Goal: Task Accomplishment & Management: Use online tool/utility

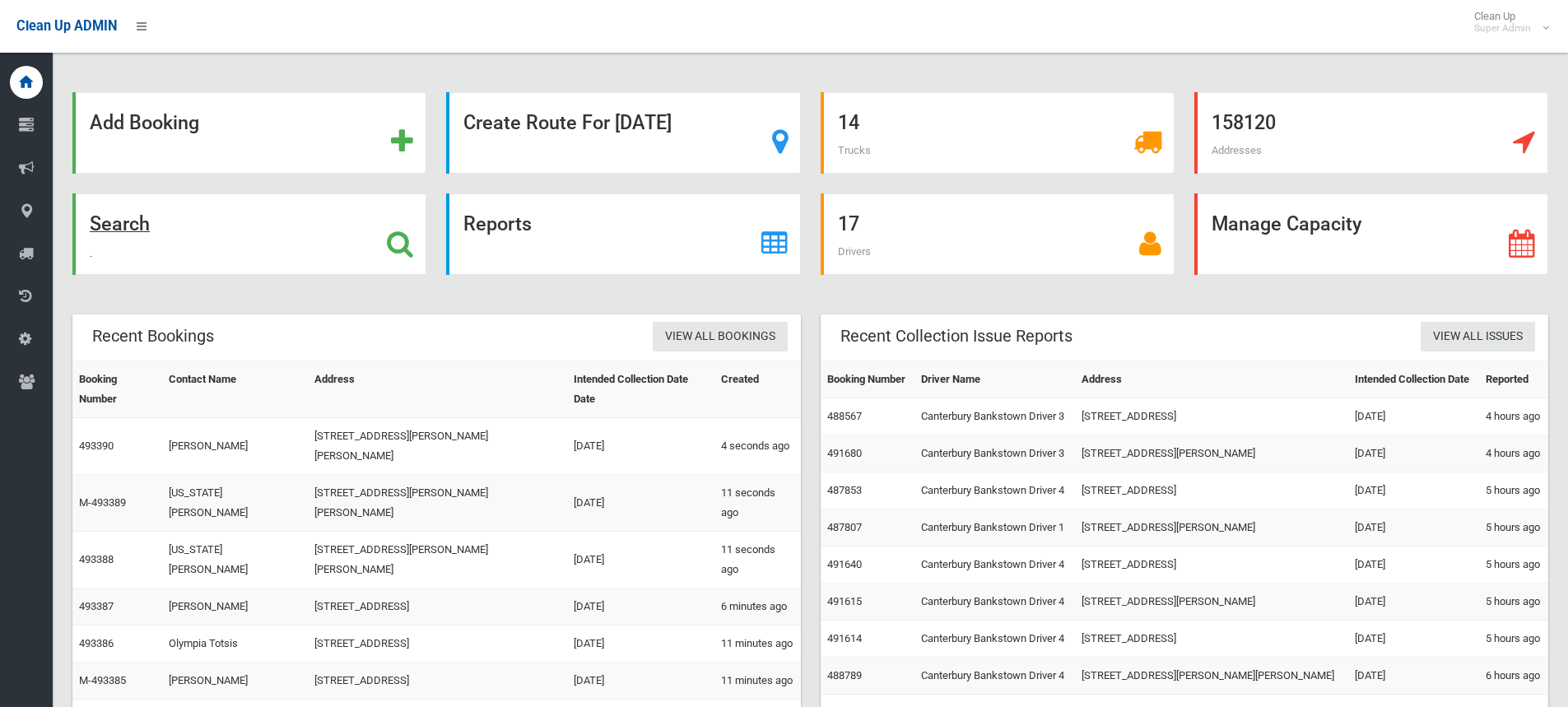
click at [392, 239] on icon at bounding box center [400, 244] width 26 height 28
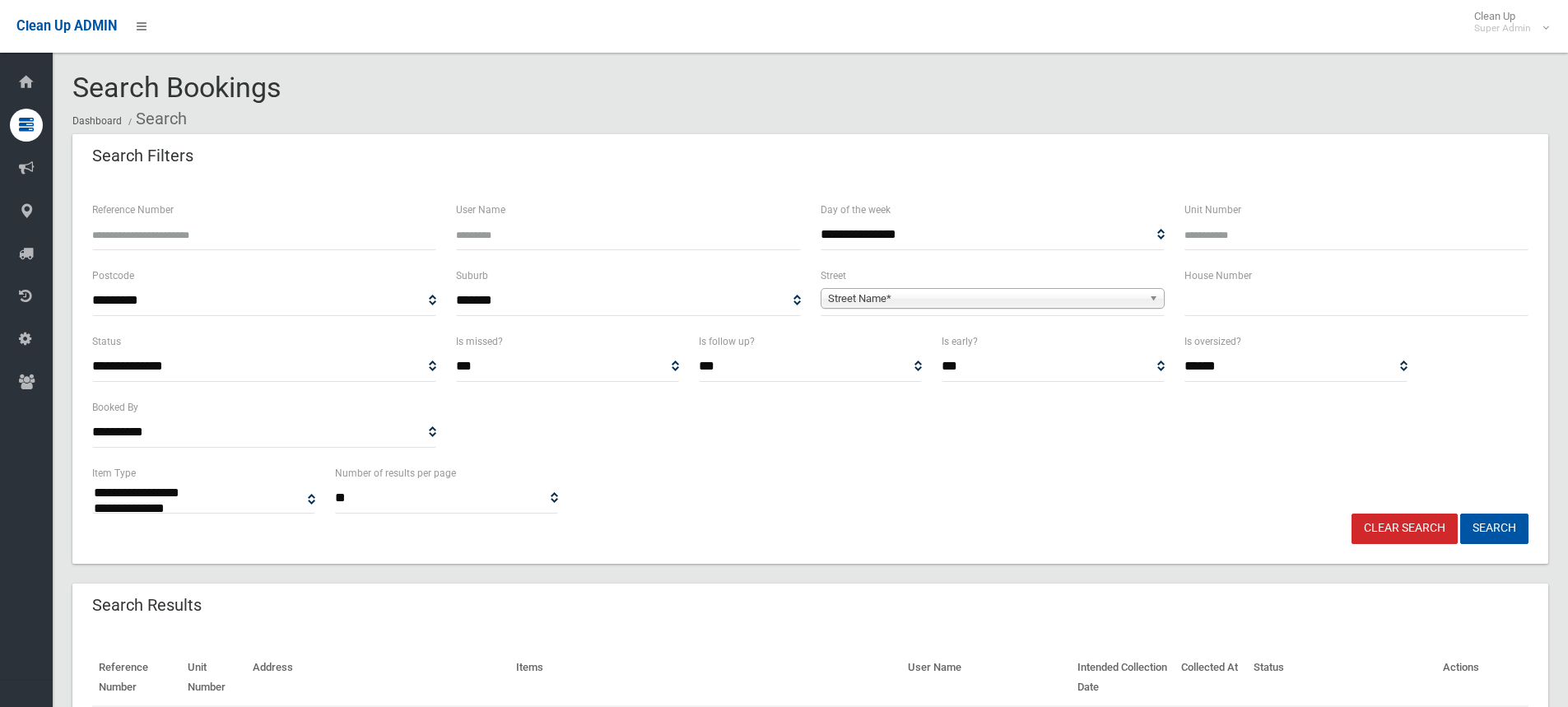
select select
click at [1245, 304] on input "text" at bounding box center [1356, 300] width 344 height 30
type input "**"
click at [969, 303] on span "Street Name*" at bounding box center [985, 298] width 315 height 20
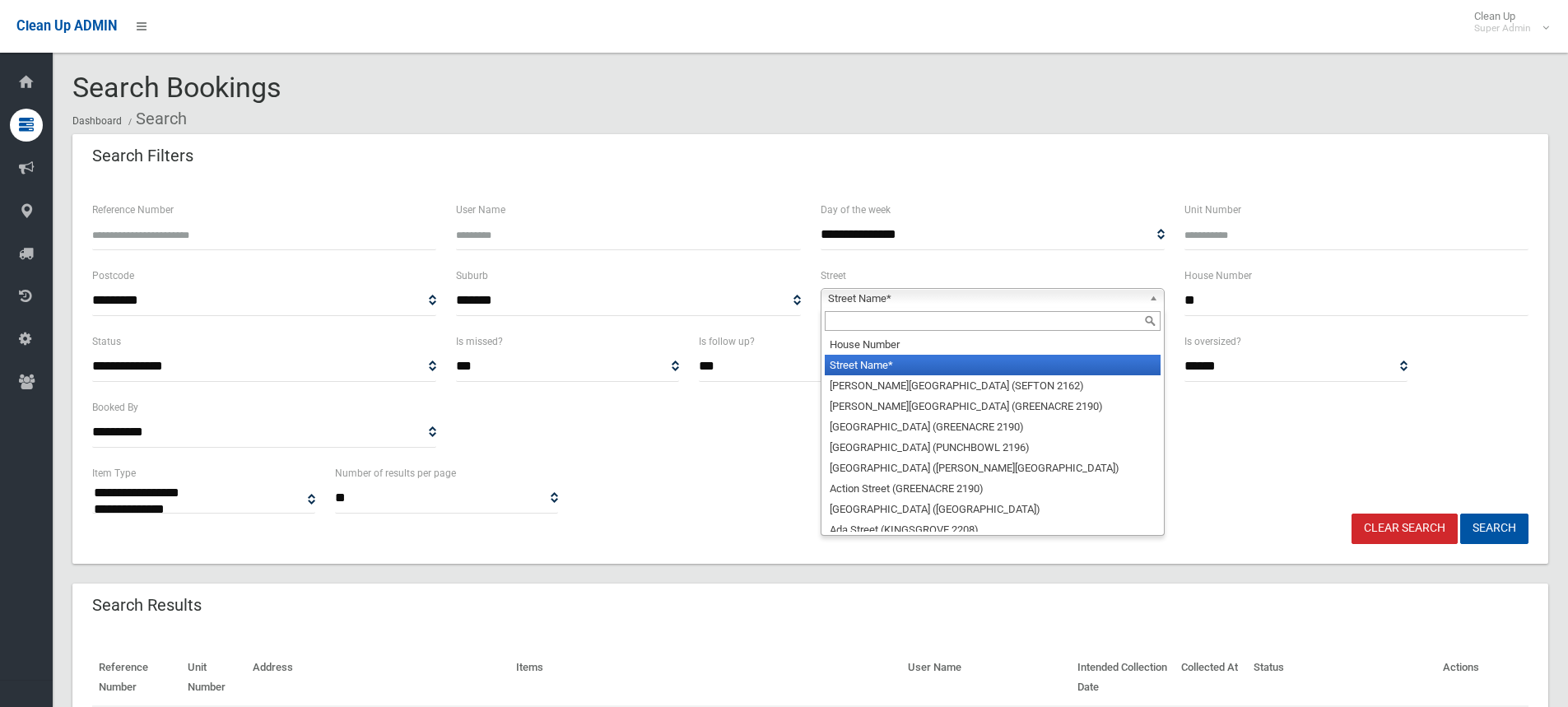
click at [914, 328] on input "text" at bounding box center [992, 321] width 336 height 20
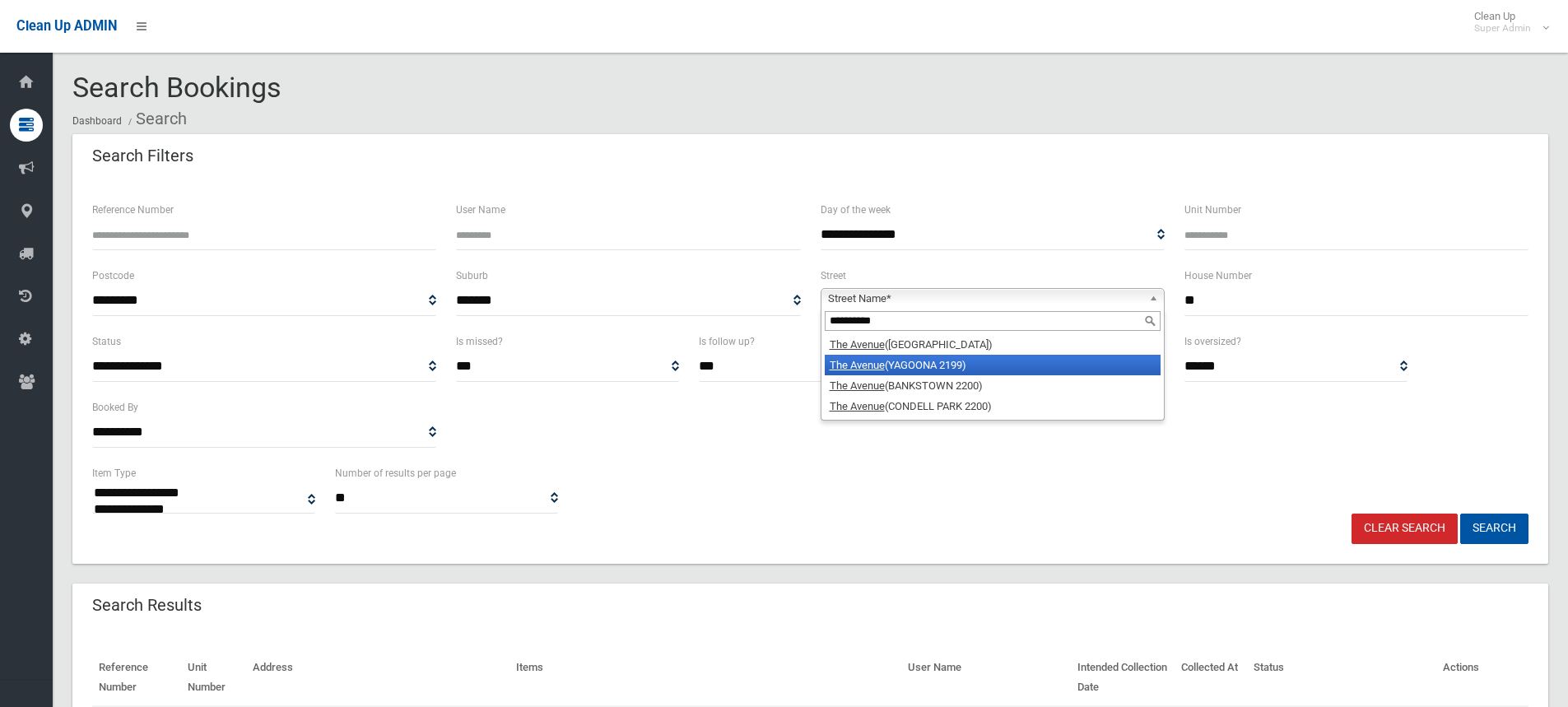
type input "**********"
click at [942, 368] on li "The Avenue (YAGOONA 2199)" at bounding box center [992, 365] width 336 height 21
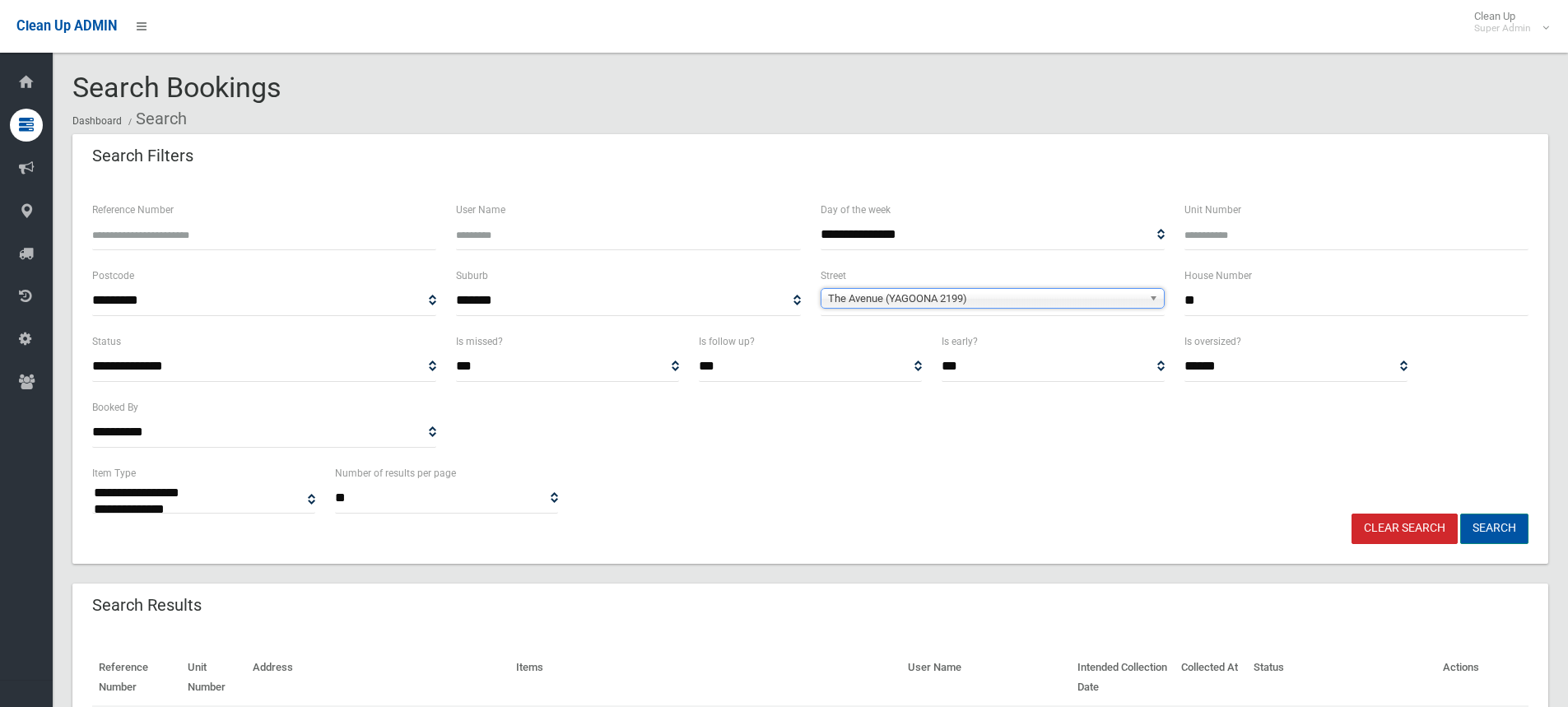
click at [1495, 523] on button "Search" at bounding box center [1494, 528] width 69 height 30
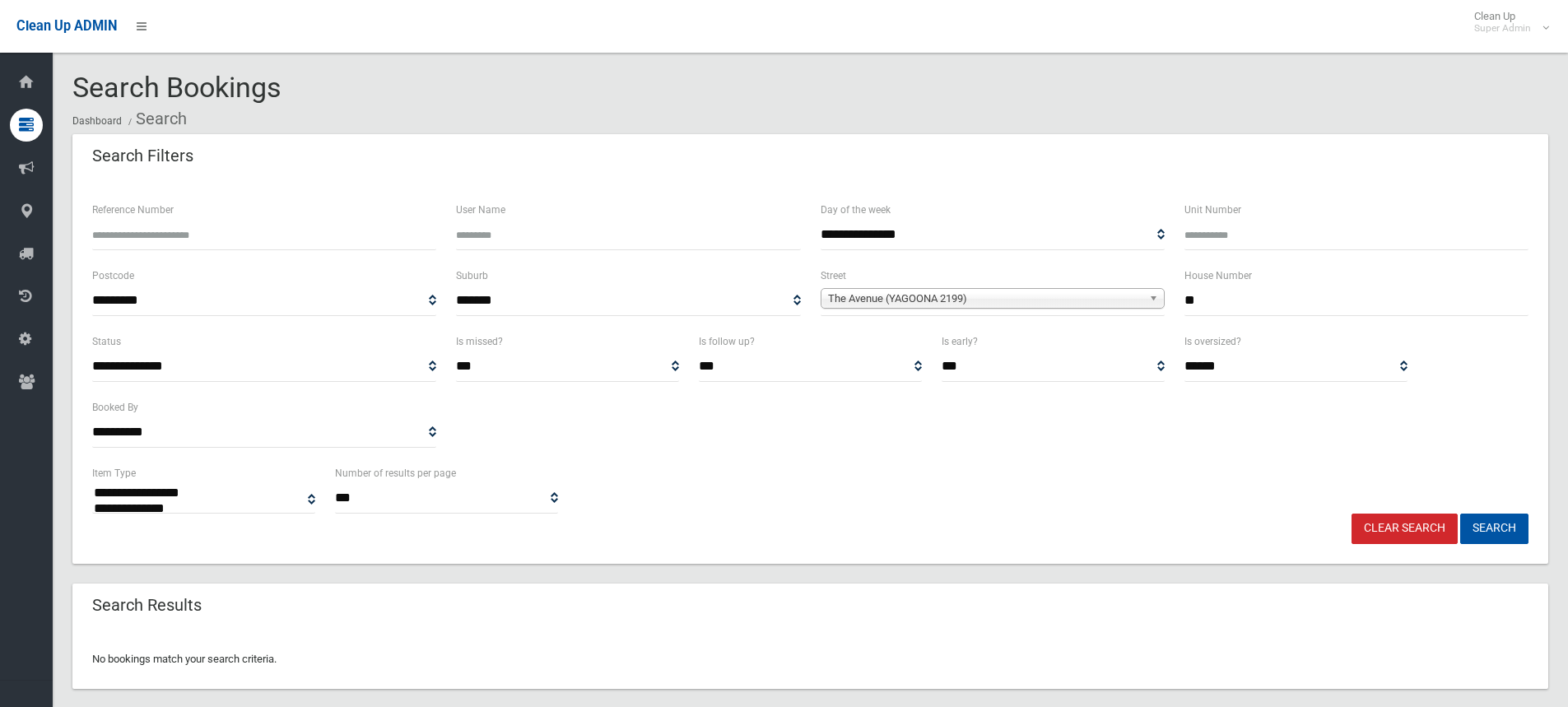
select select
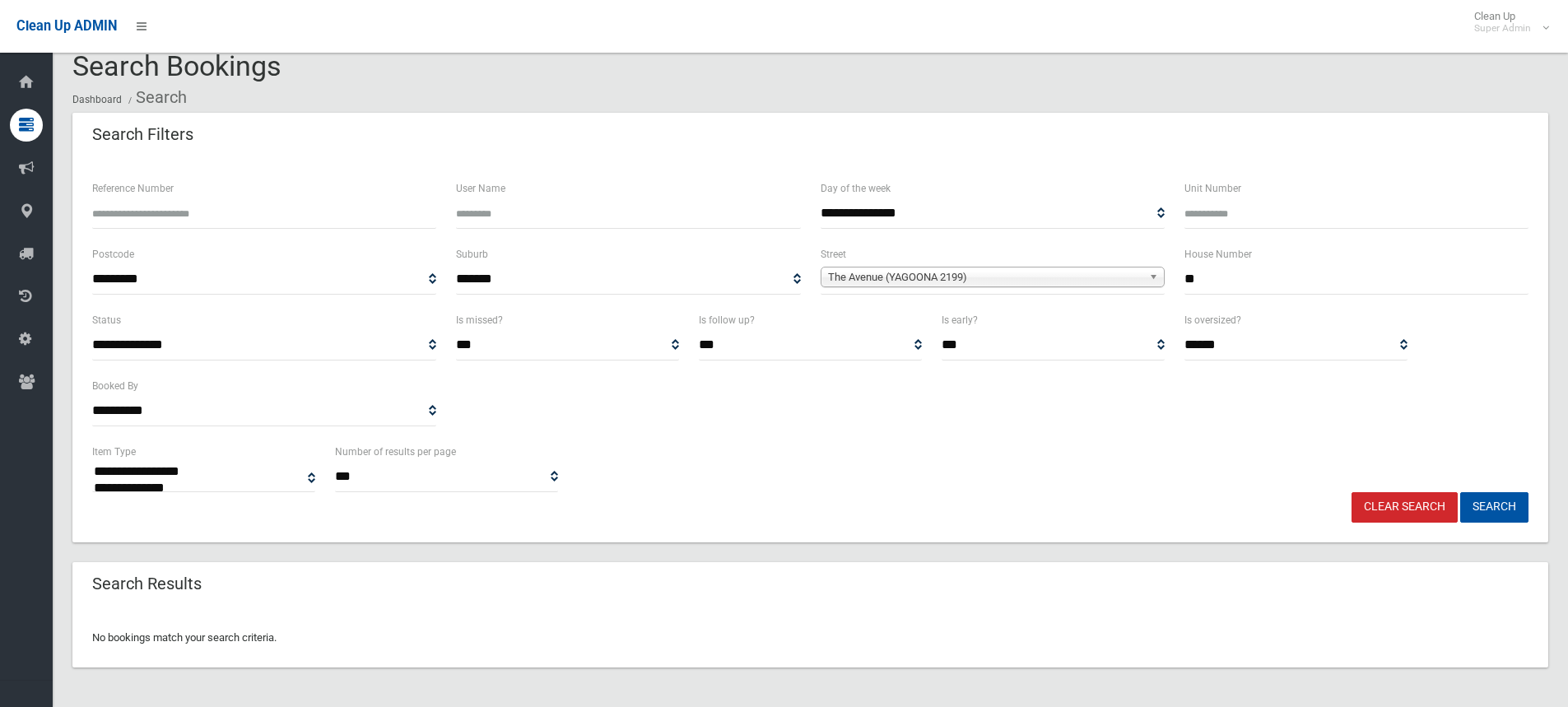
click at [1247, 279] on input "**" at bounding box center [1356, 279] width 344 height 30
type input "*****"
click at [1488, 502] on button "Search" at bounding box center [1494, 507] width 69 height 30
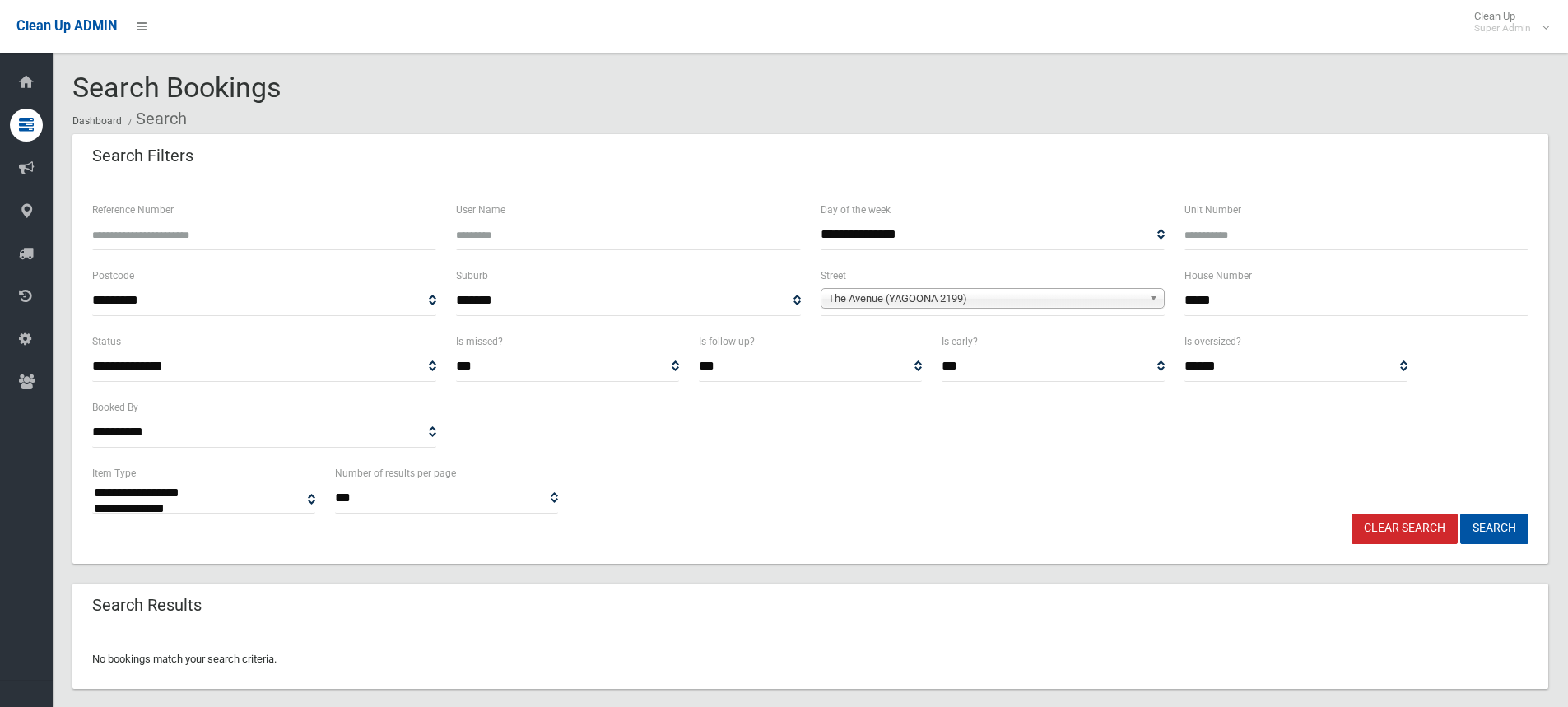
select select
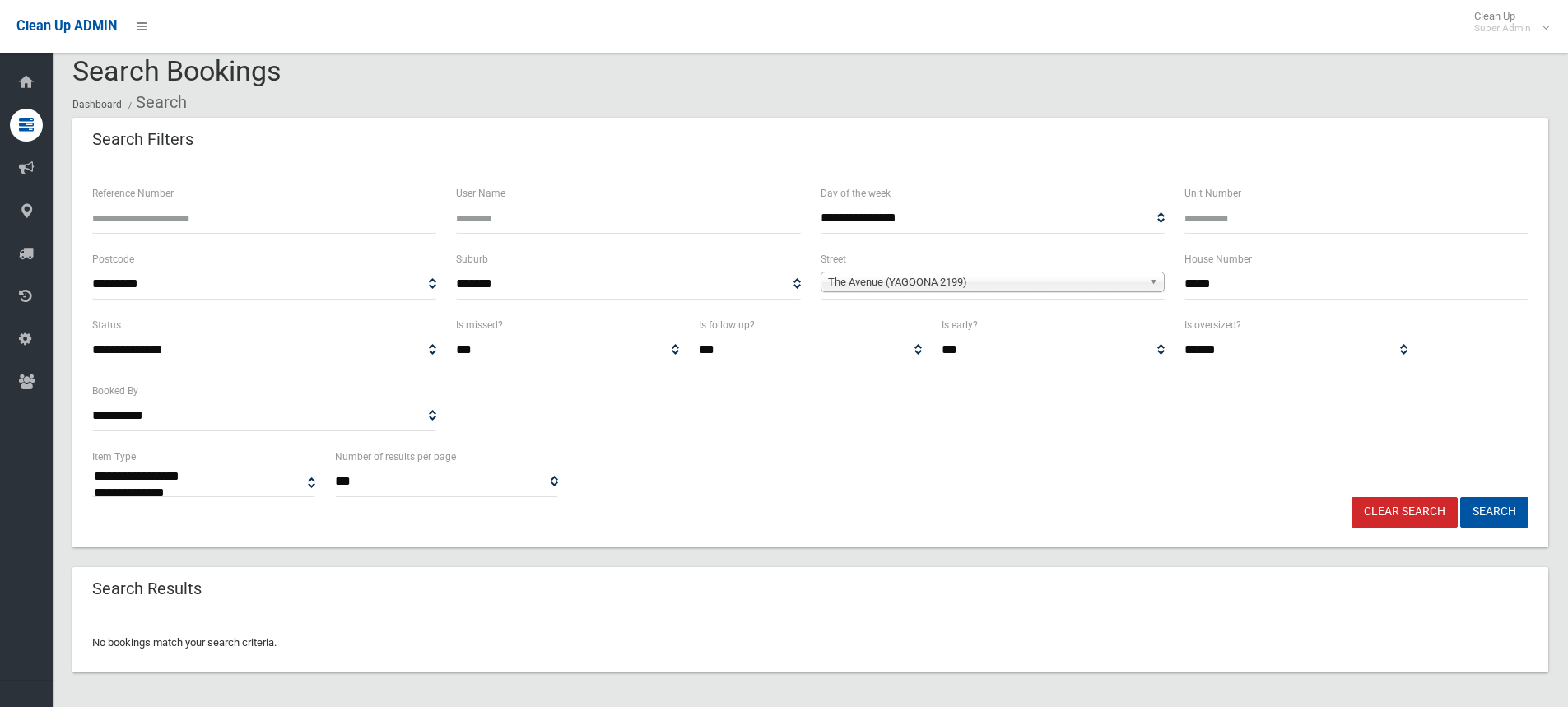
scroll to position [22, 0]
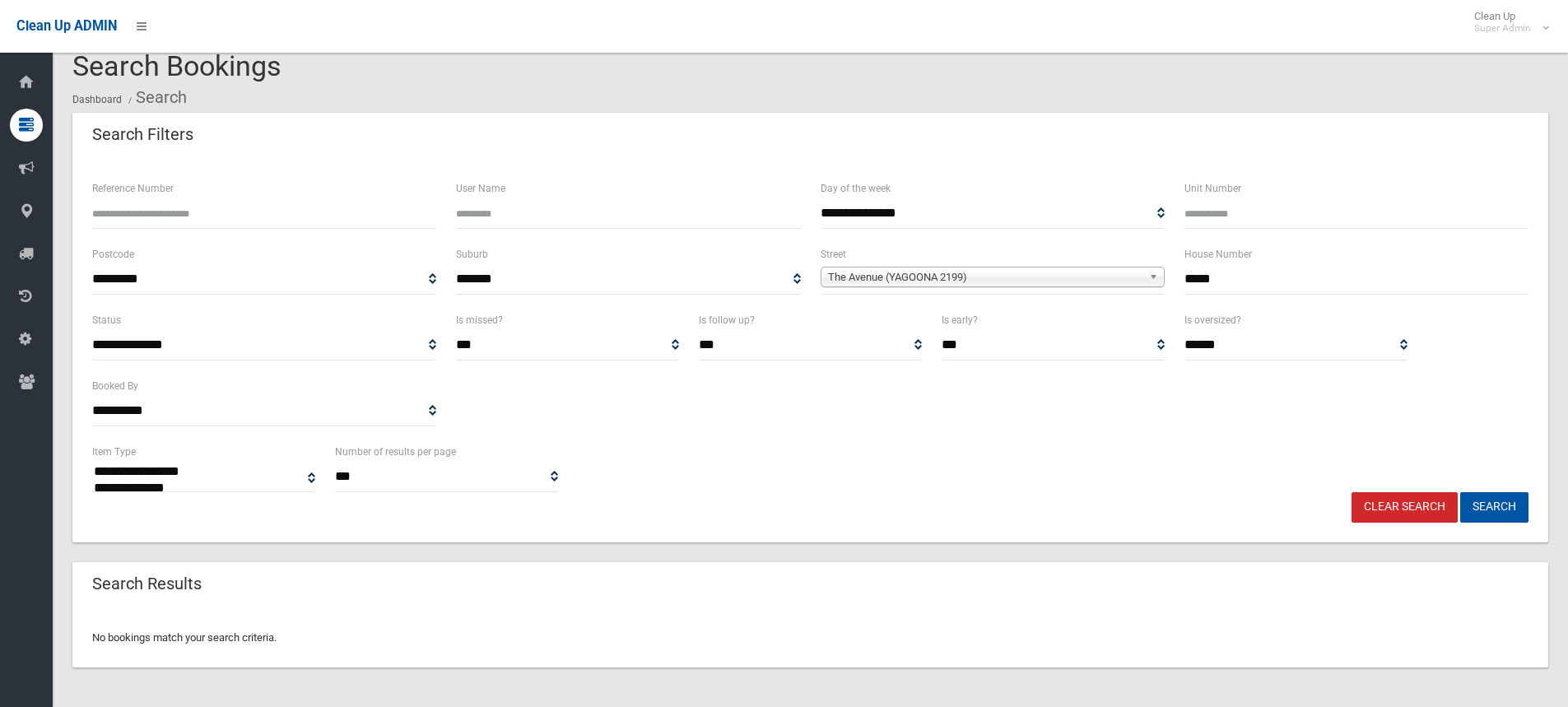
drag, startPoint x: 1204, startPoint y: 276, endPoint x: 1167, endPoint y: 276, distance: 37.0
click at [1167, 276] on div "**********" at bounding box center [810, 278] width 1456 height 66
type input "**"
click at [1460, 493] on button "Search" at bounding box center [1494, 507] width 69 height 30
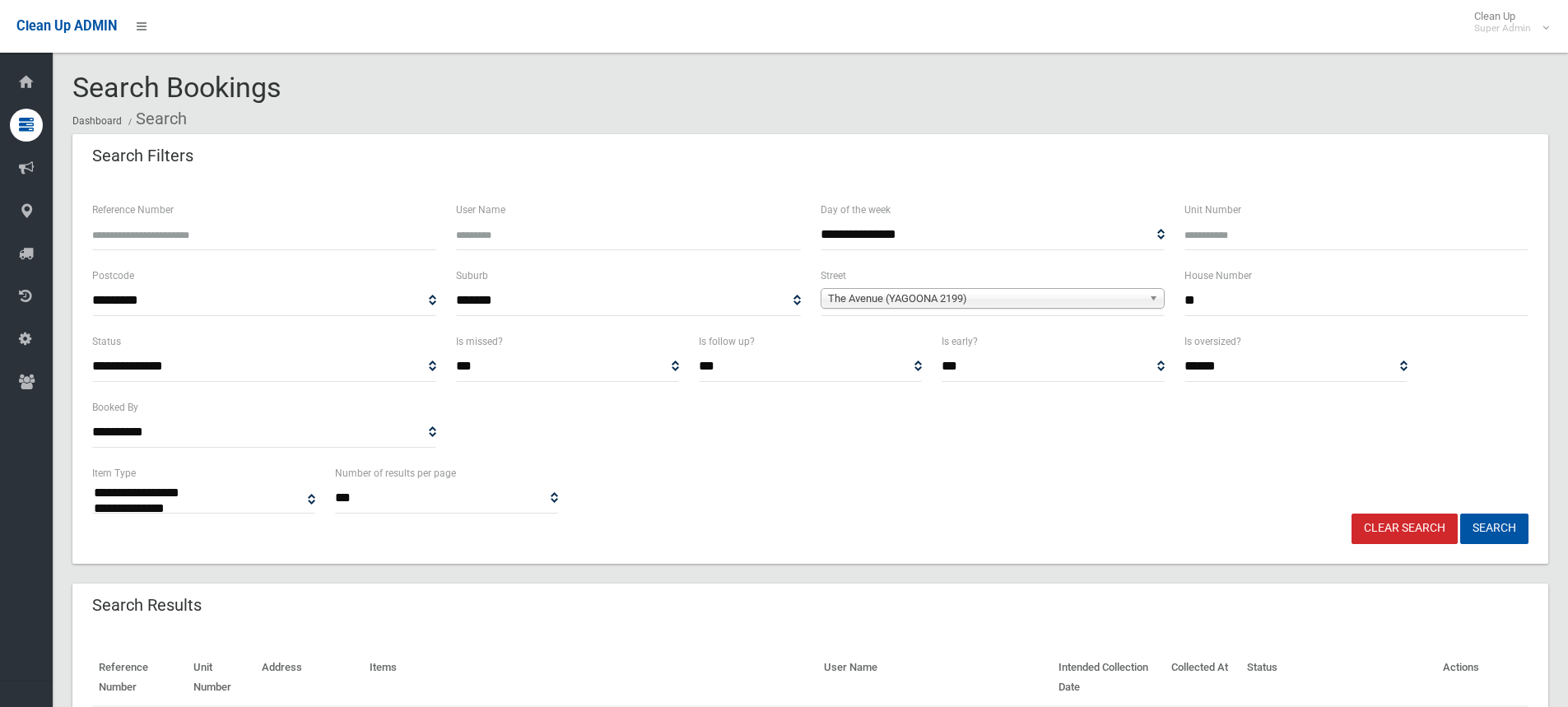
select select
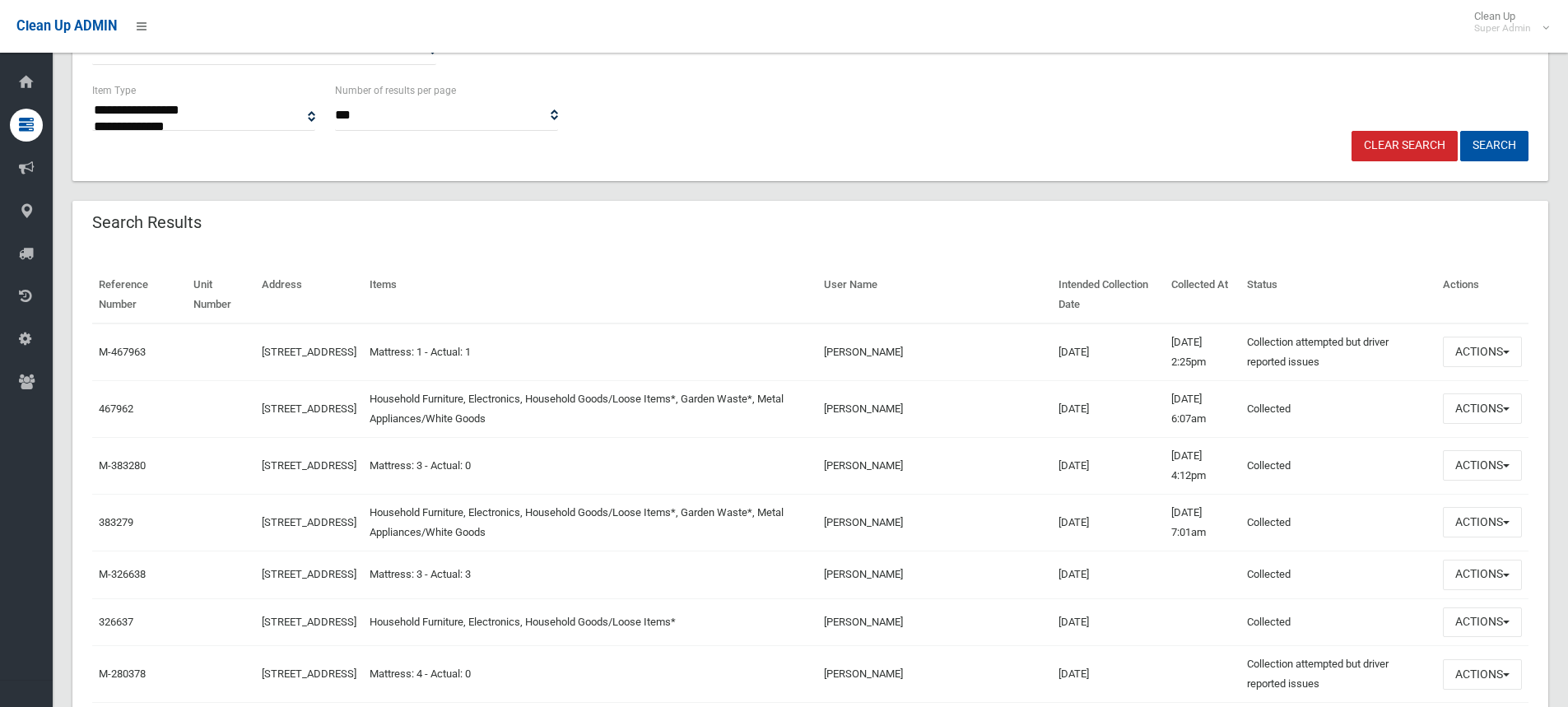
scroll to position [412, 0]
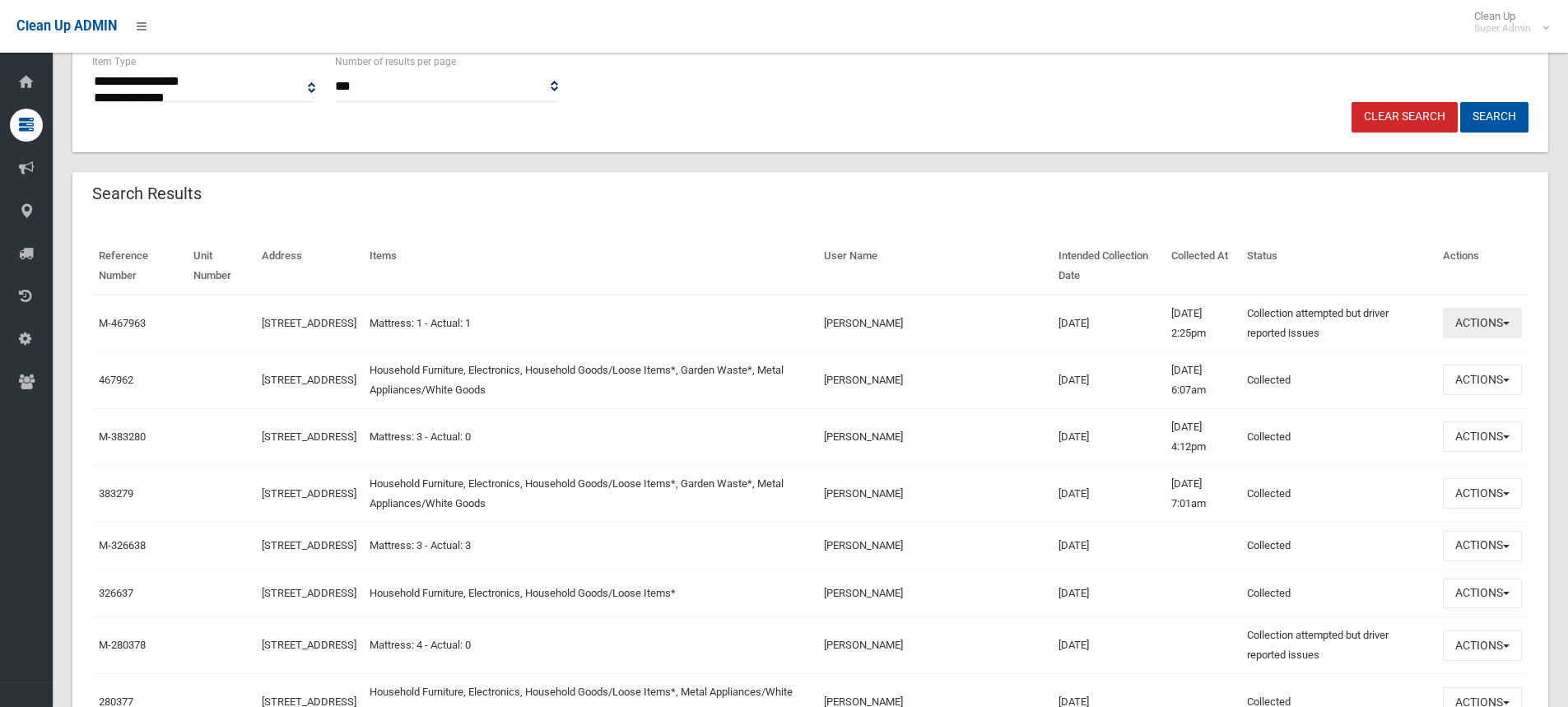
click at [1480, 323] on button "Actions" at bounding box center [1482, 323] width 79 height 30
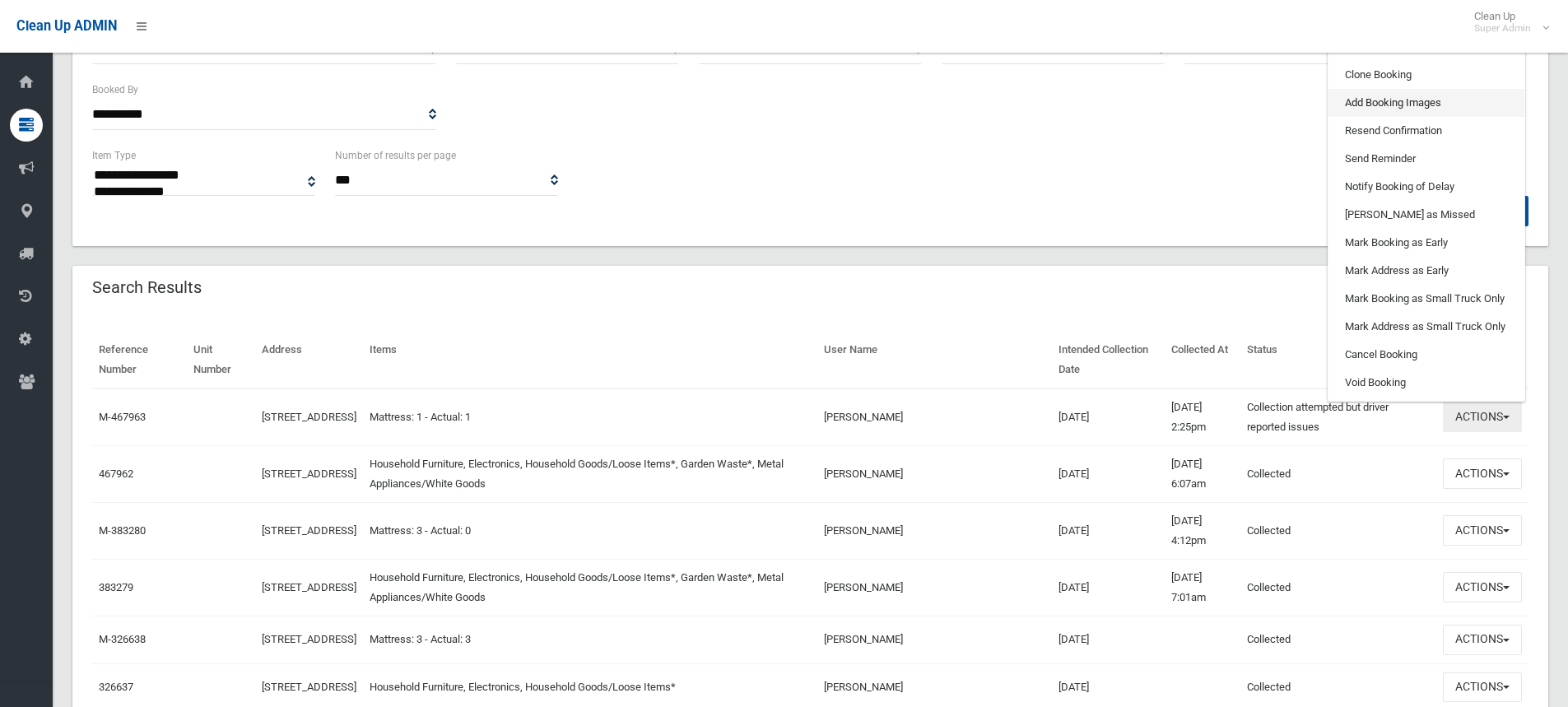
scroll to position [165, 0]
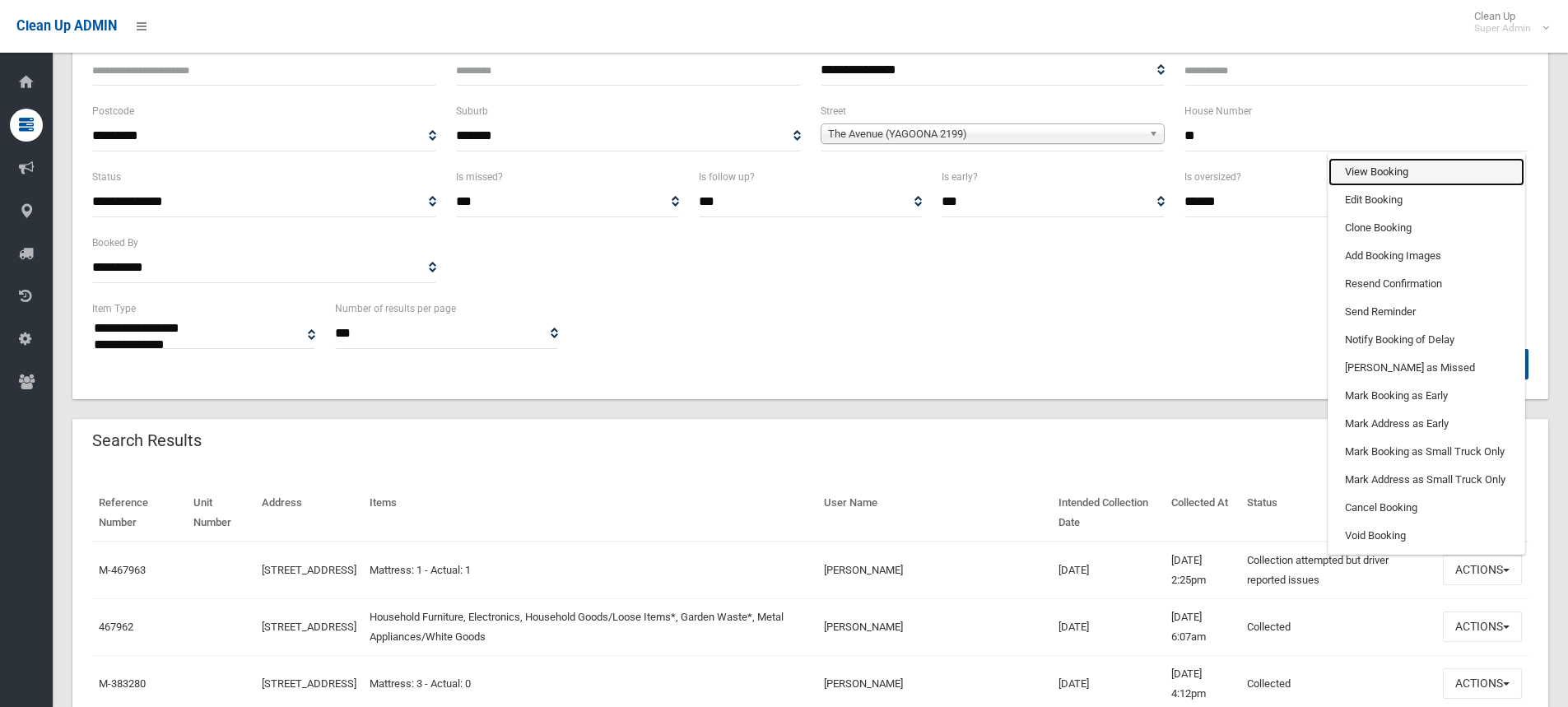
click at [1388, 164] on link "View Booking" at bounding box center [1427, 172] width 196 height 28
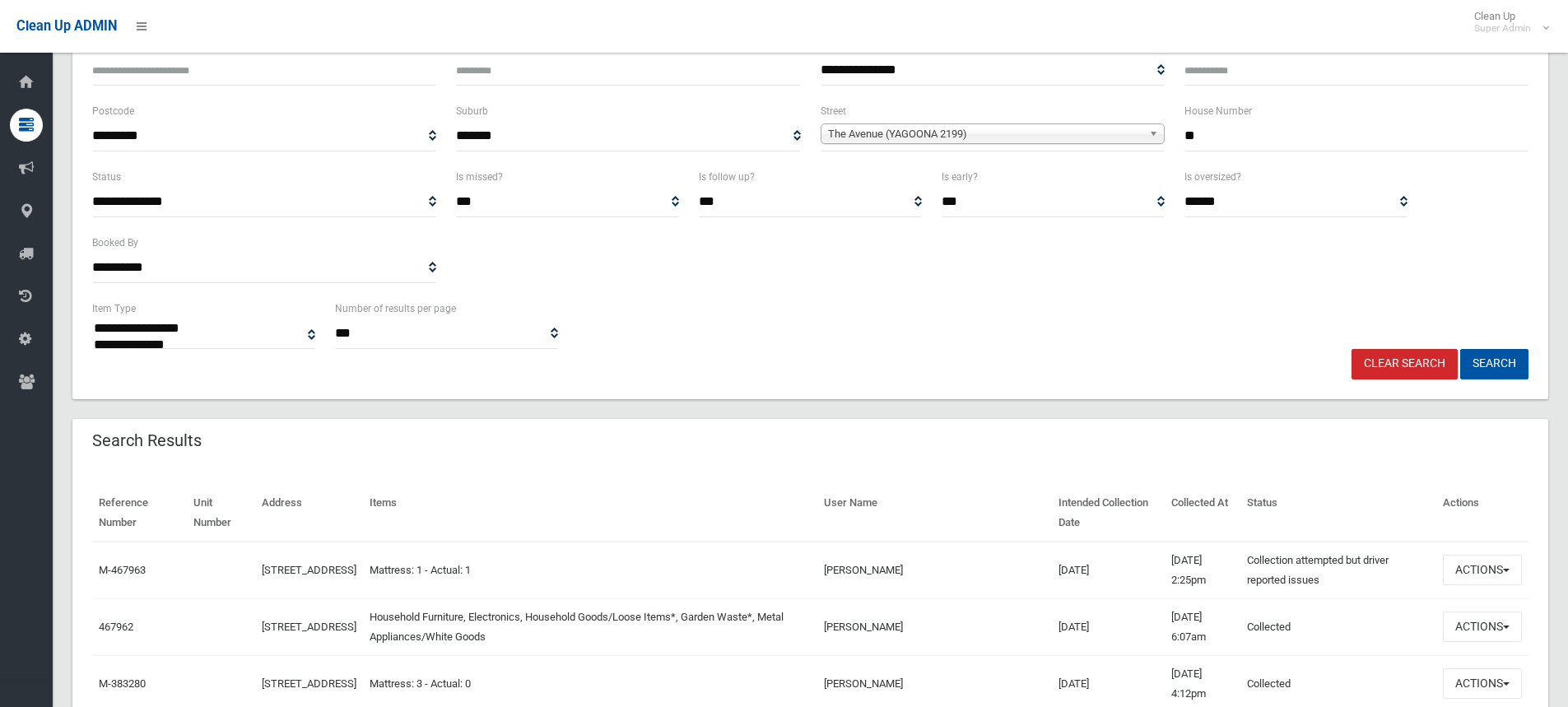
click at [852, 294] on div "**********" at bounding box center [810, 233] width 1456 height 132
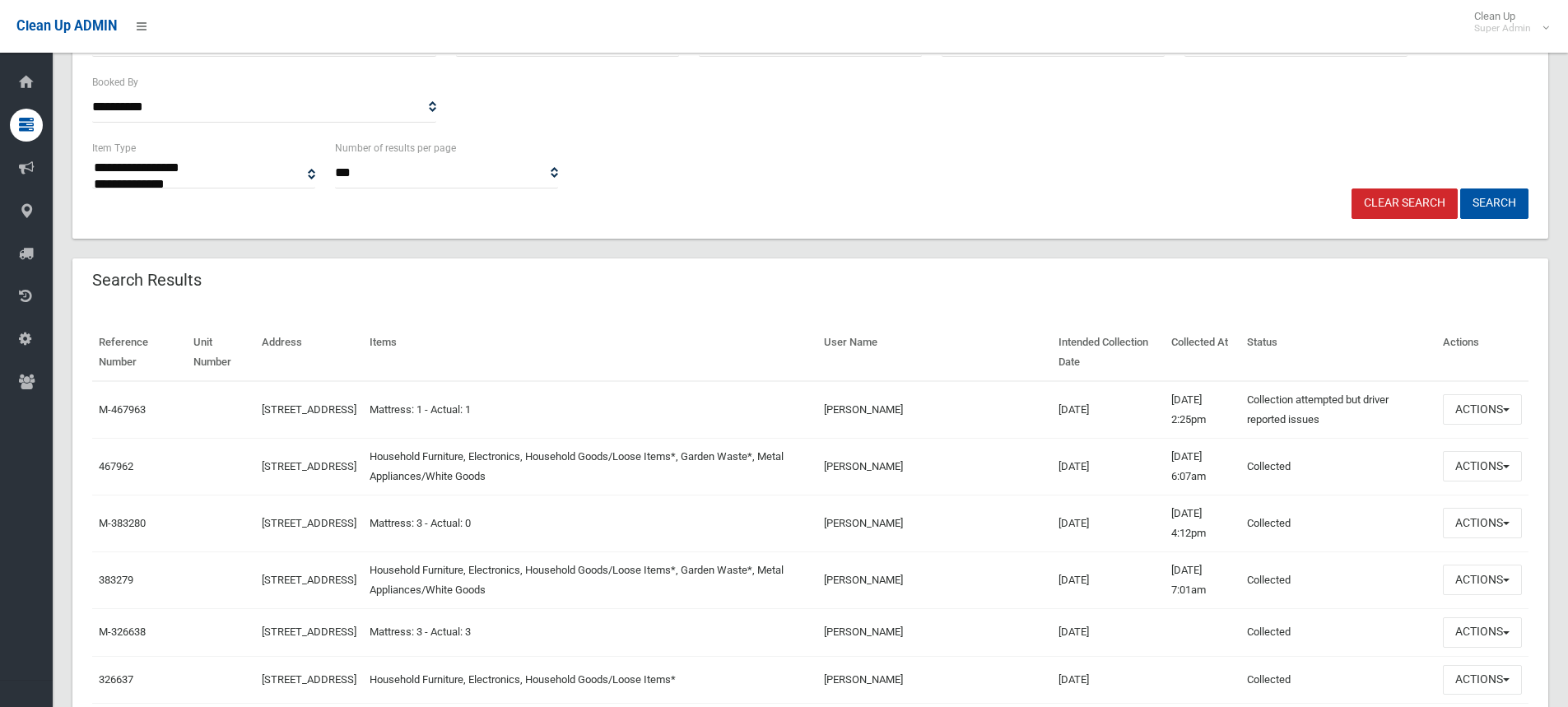
scroll to position [412, 0]
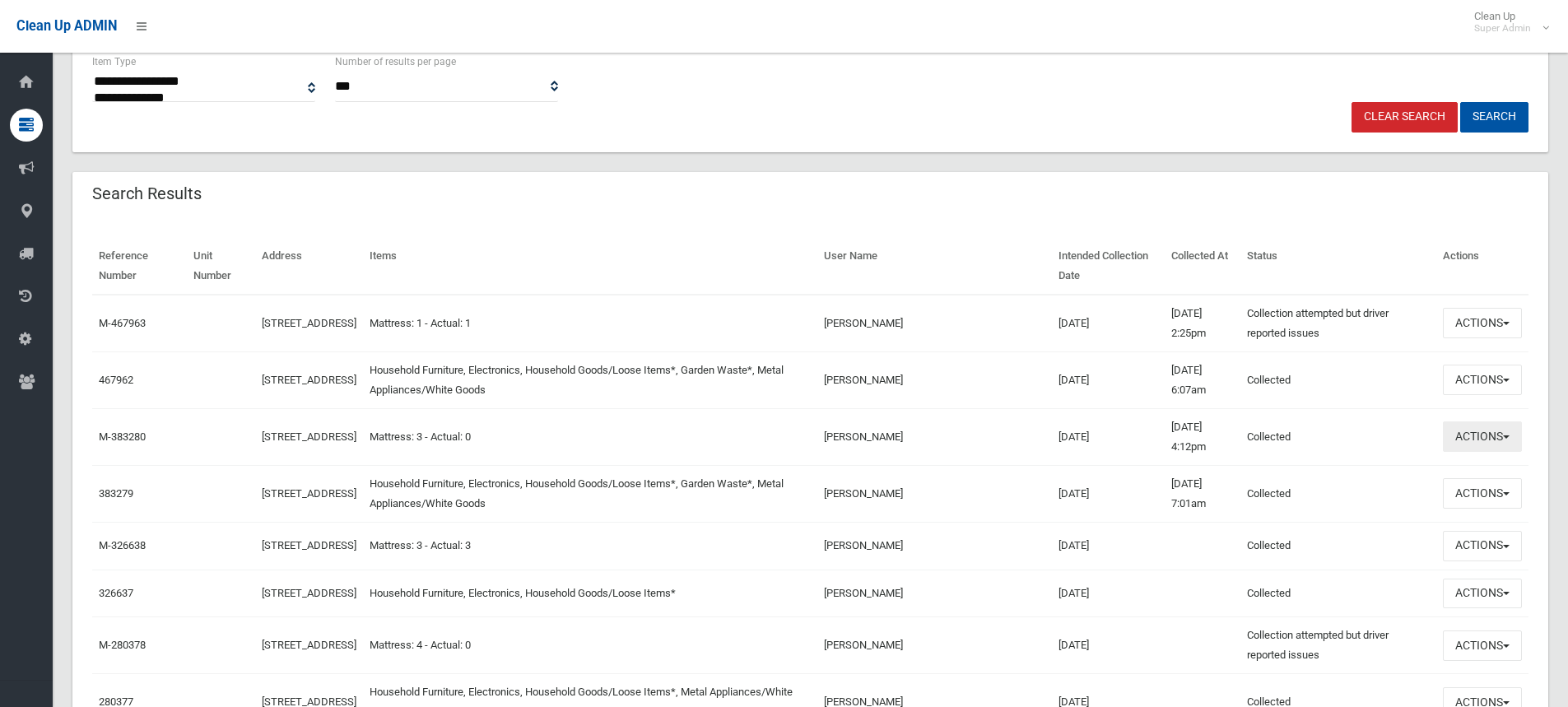
click at [1492, 436] on button "Actions" at bounding box center [1482, 436] width 79 height 30
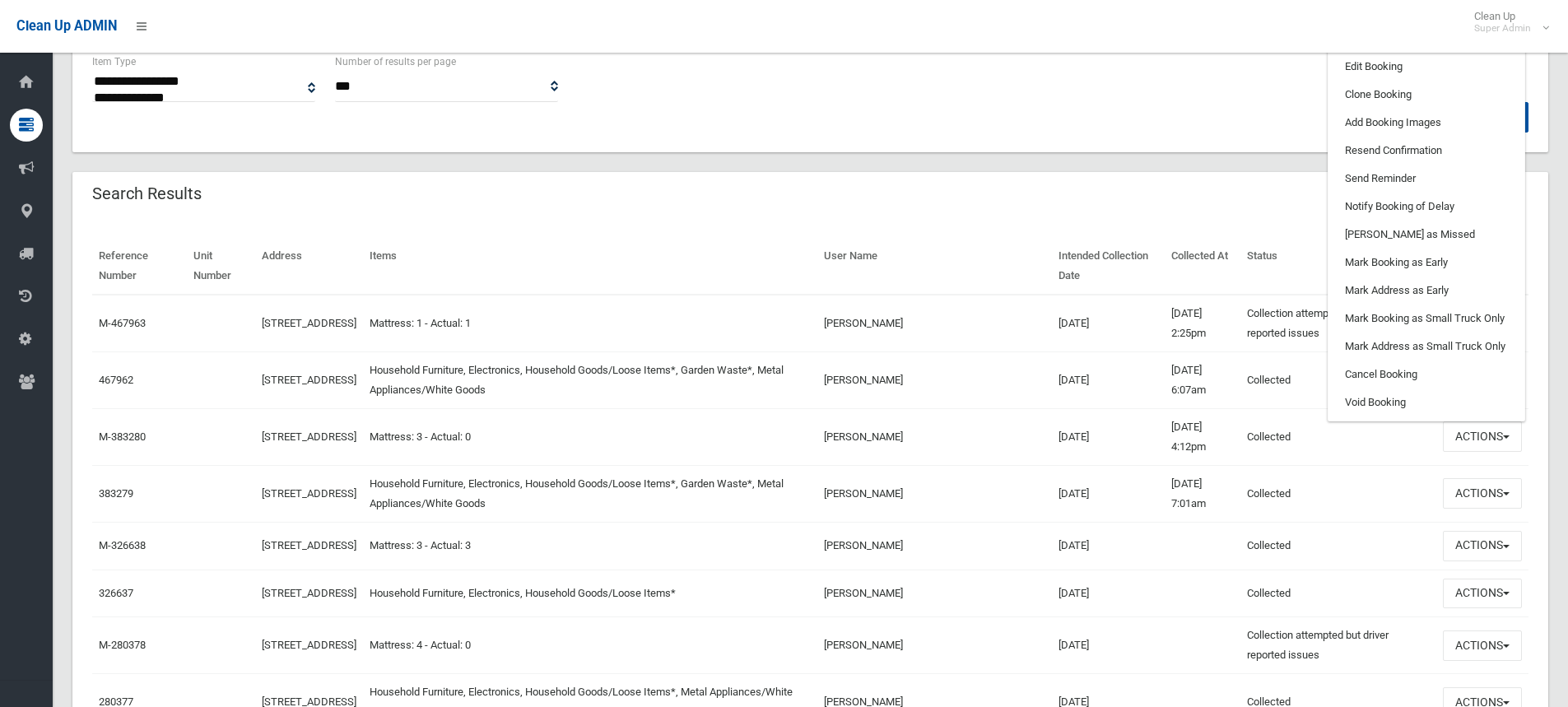
click at [795, 291] on th "Items" at bounding box center [591, 266] width 455 height 57
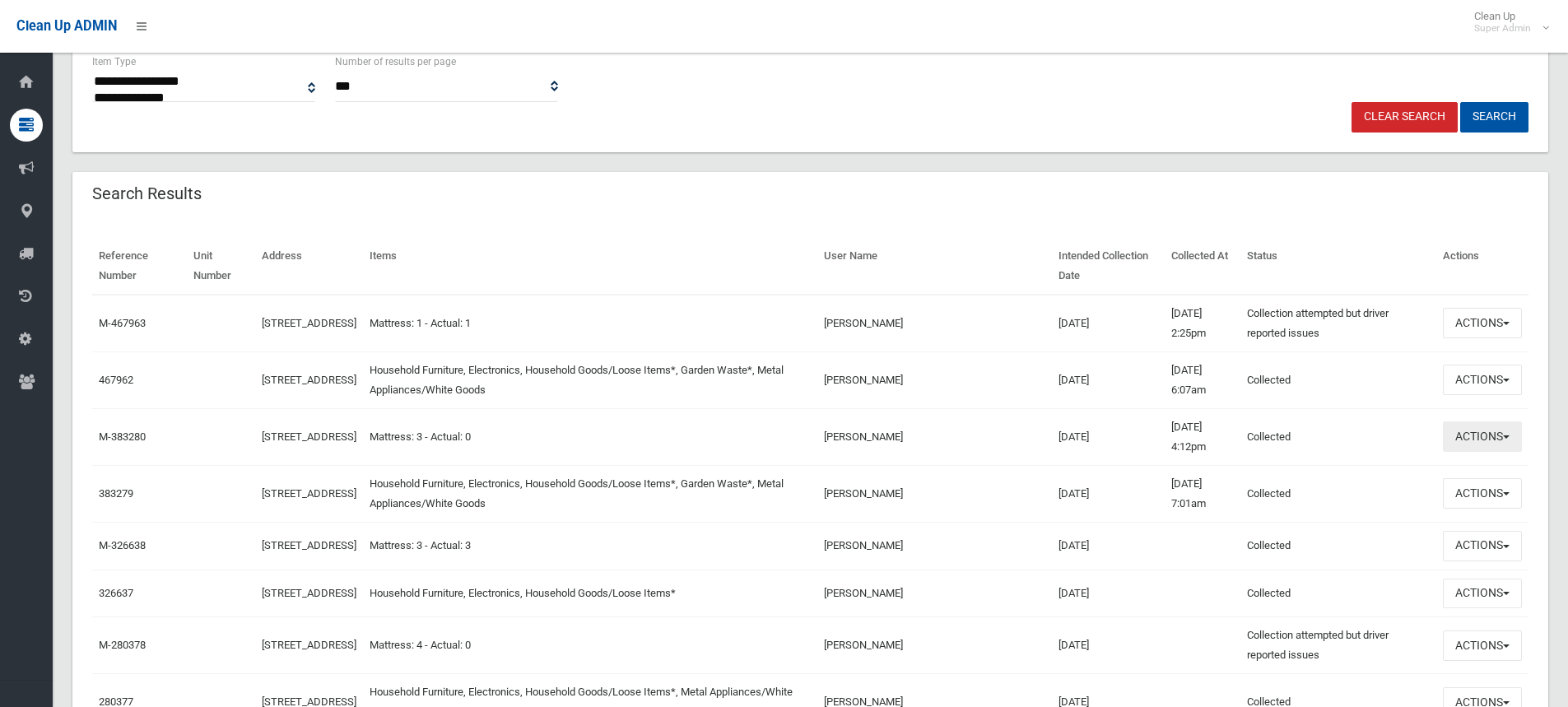
click at [1505, 433] on button "Actions" at bounding box center [1482, 436] width 79 height 30
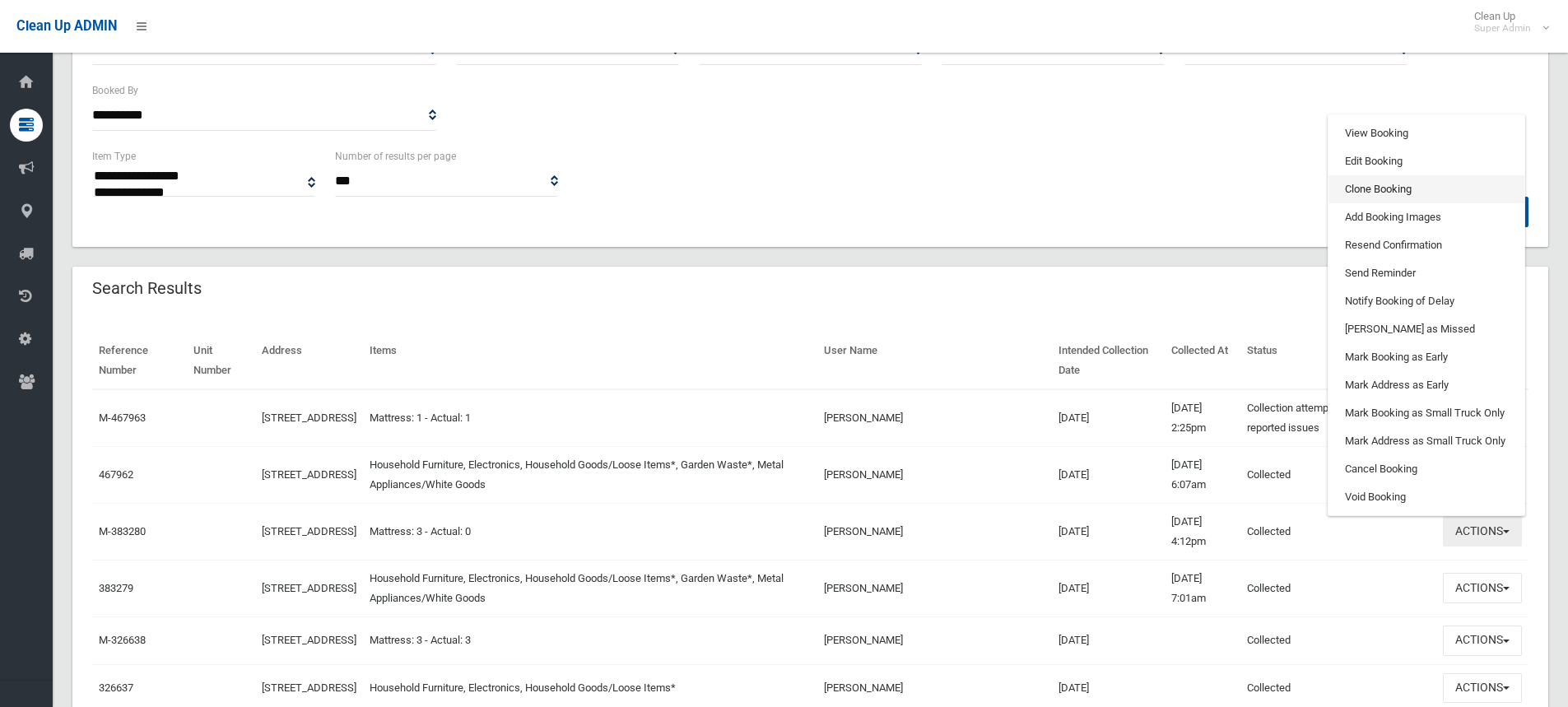
scroll to position [165, 0]
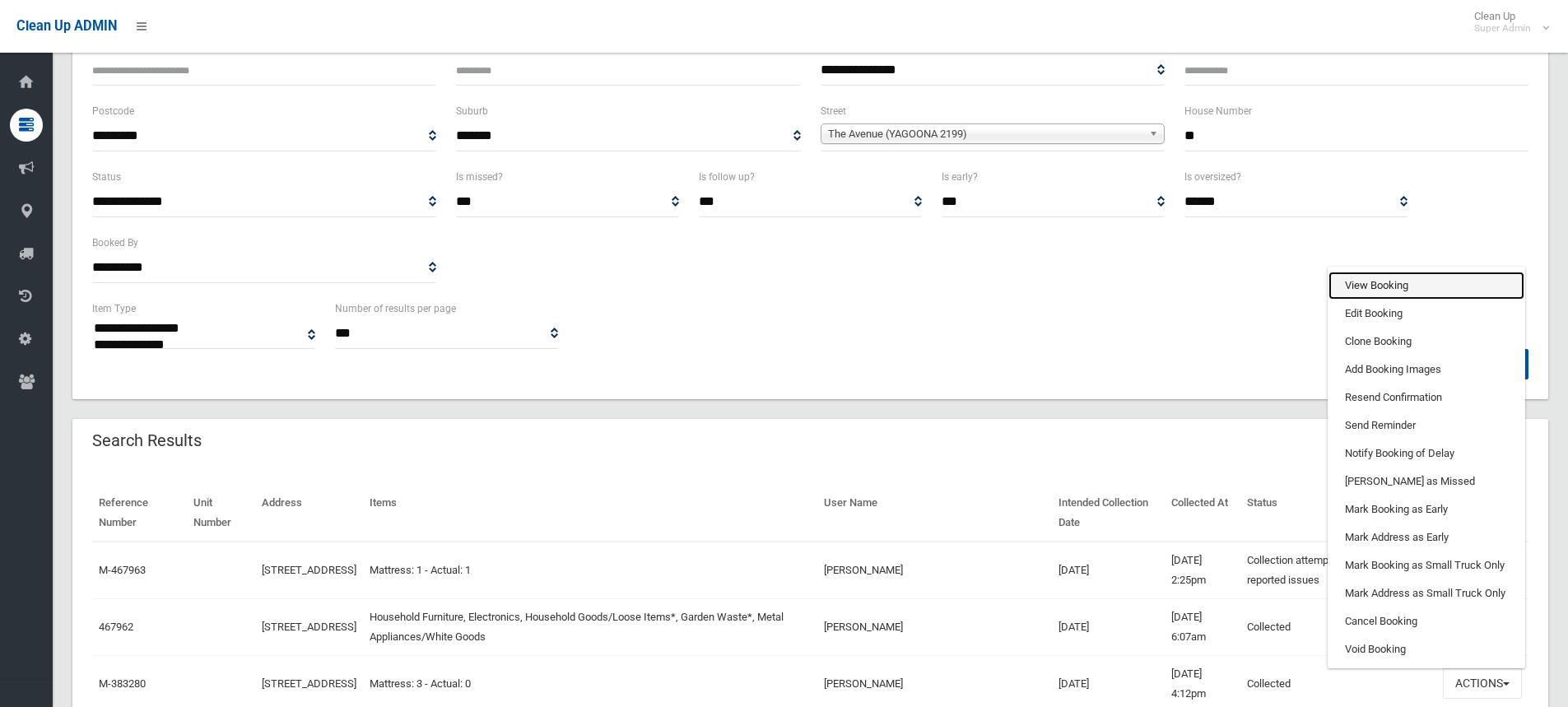
click at [1380, 293] on link "View Booking" at bounding box center [1427, 285] width 196 height 28
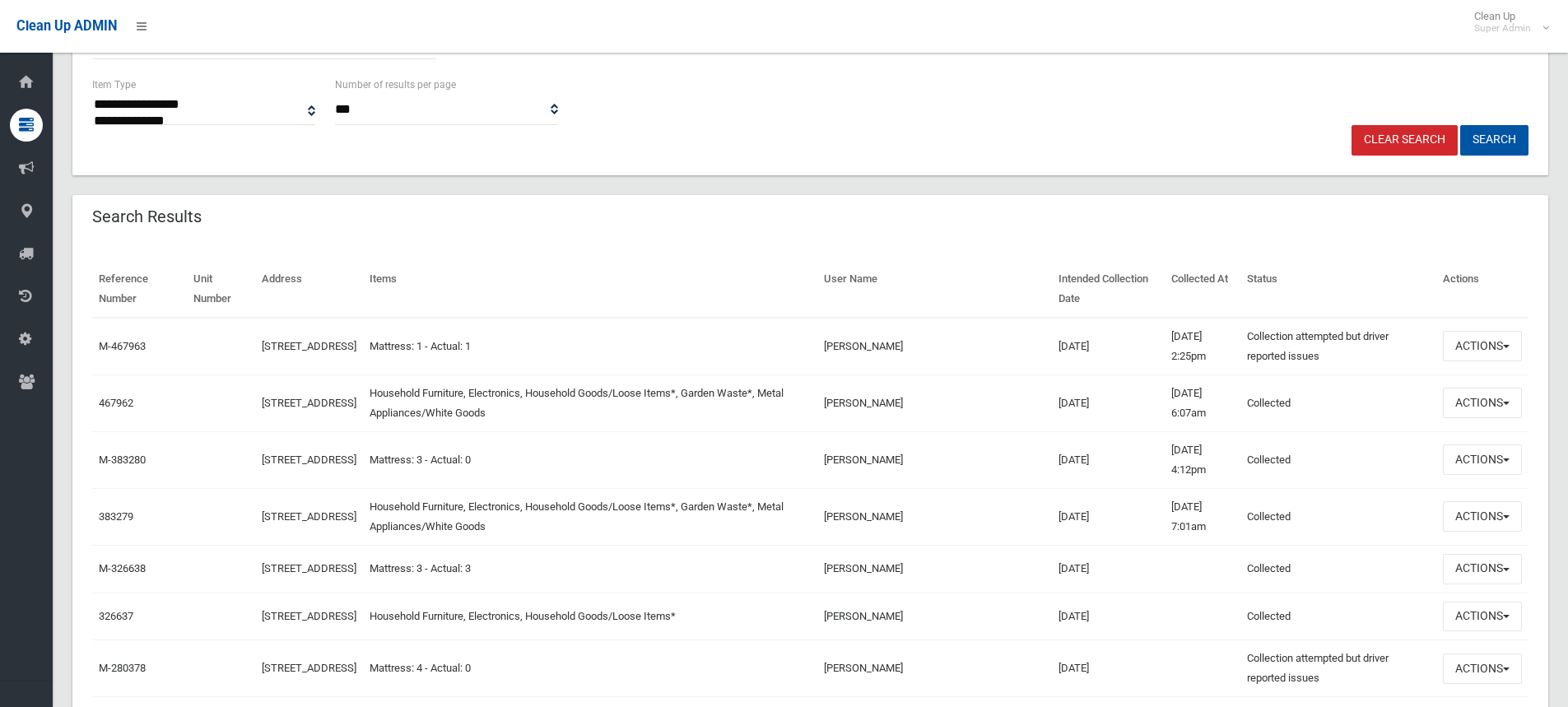
scroll to position [412, 0]
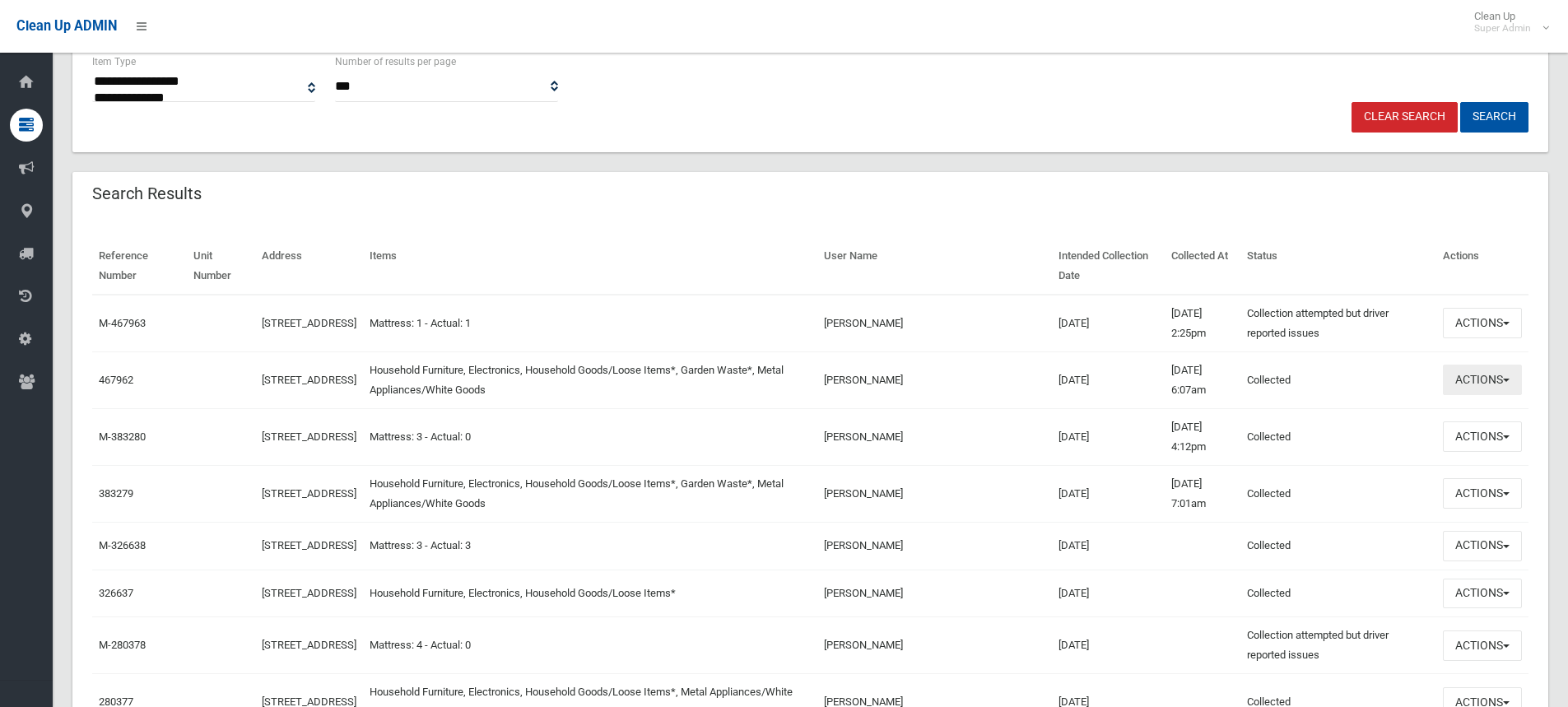
click at [1492, 376] on button "Actions" at bounding box center [1482, 380] width 79 height 30
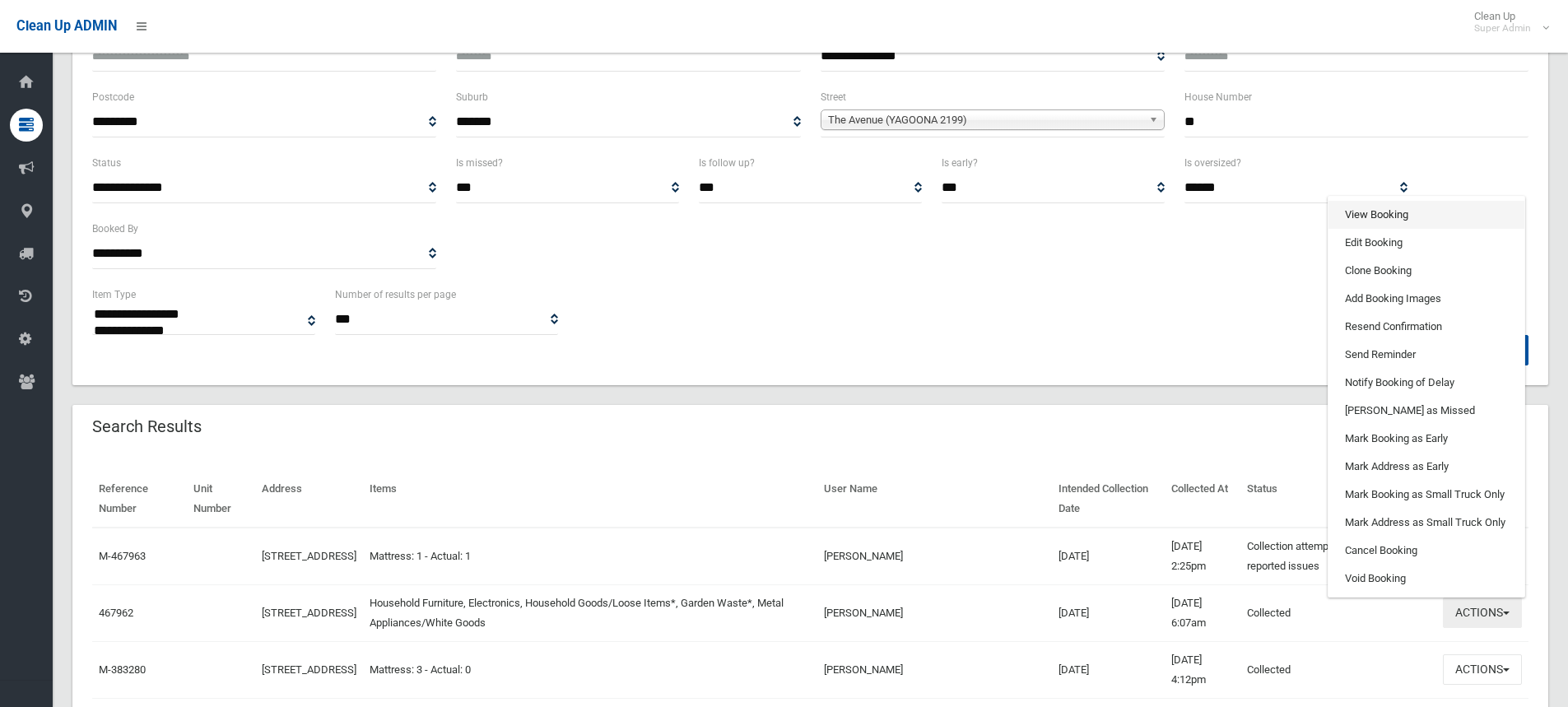
scroll to position [165, 0]
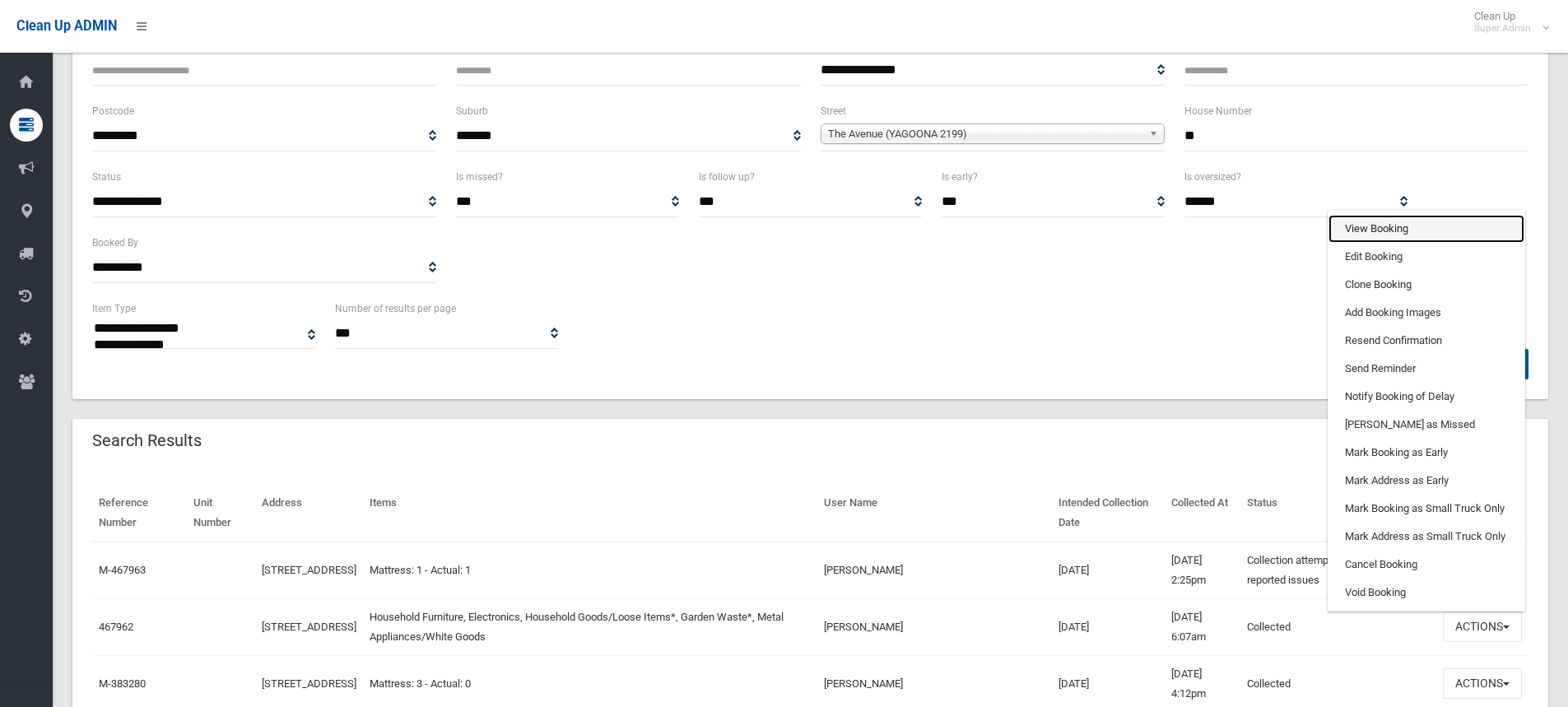
click at [1395, 219] on link "View Booking" at bounding box center [1427, 229] width 196 height 28
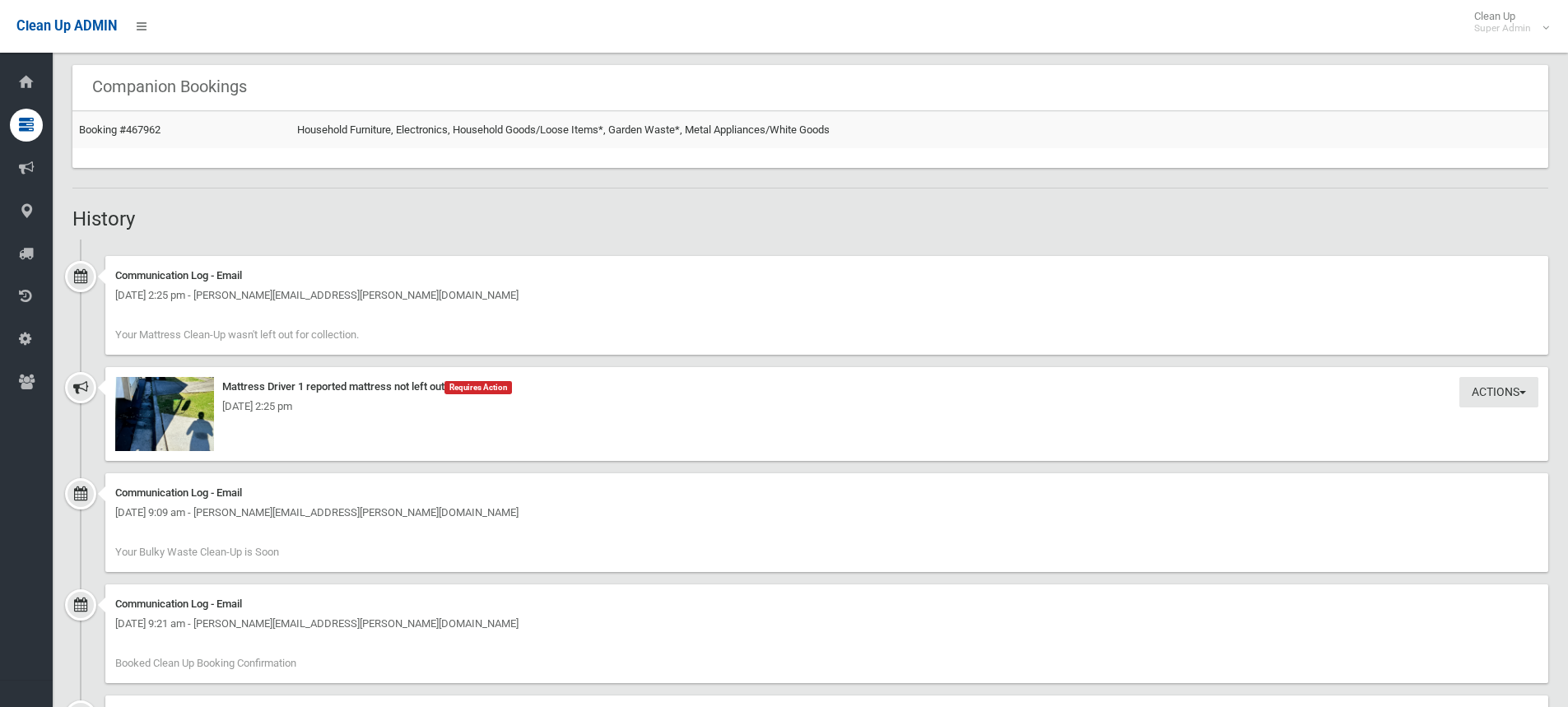
scroll to position [988, 0]
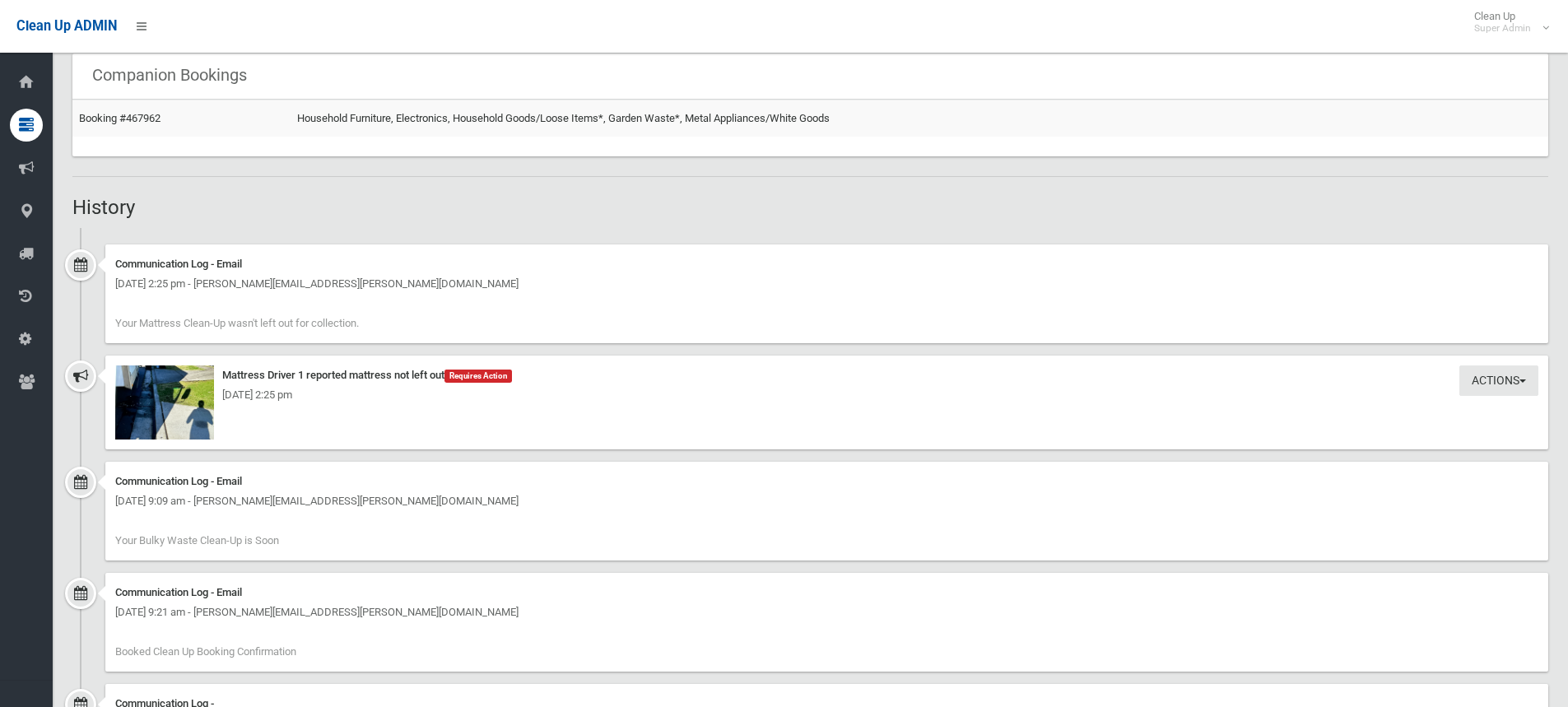
click at [198, 402] on div "[DATE] 2:25 pm" at bounding box center [826, 395] width 1423 height 20
click at [145, 410] on img at bounding box center [165, 402] width 99 height 74
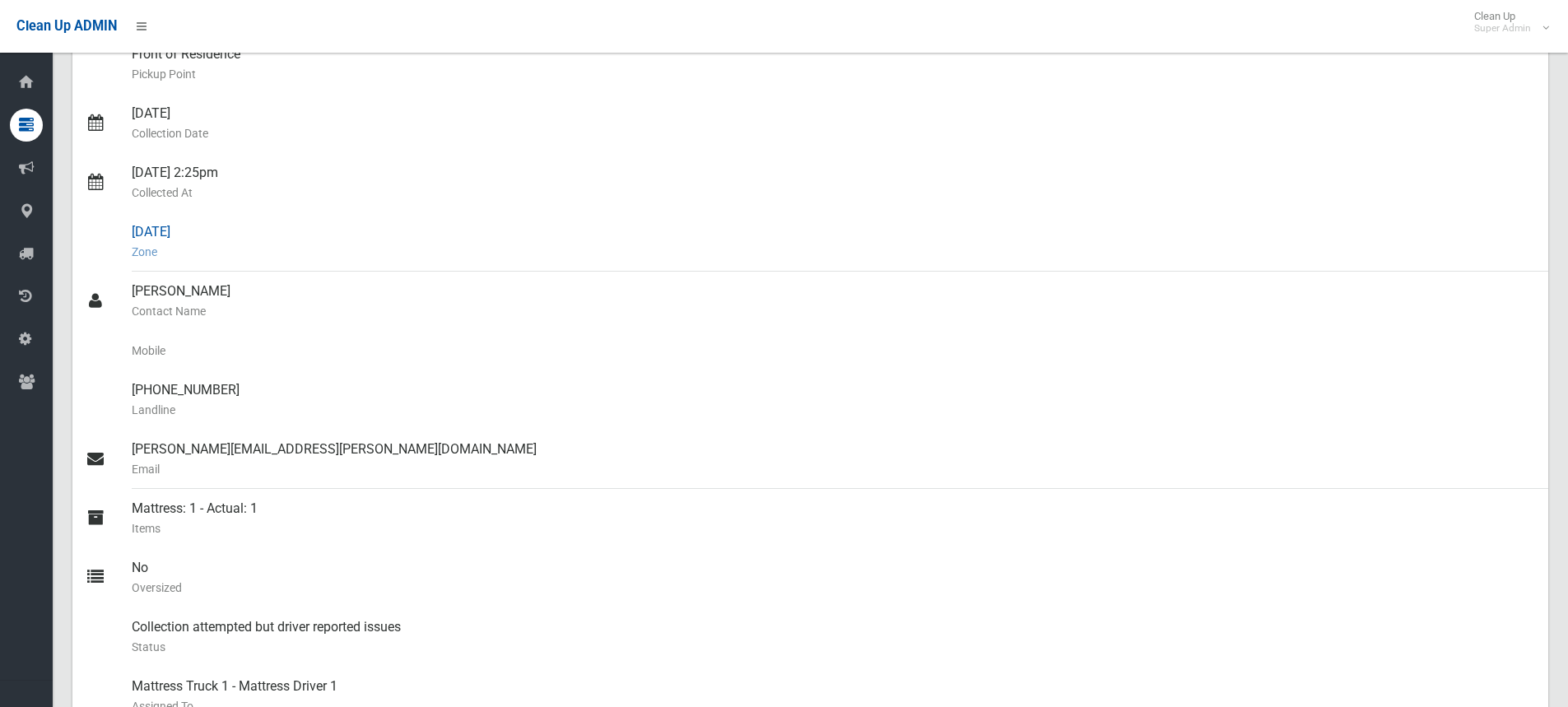
scroll to position [200, 0]
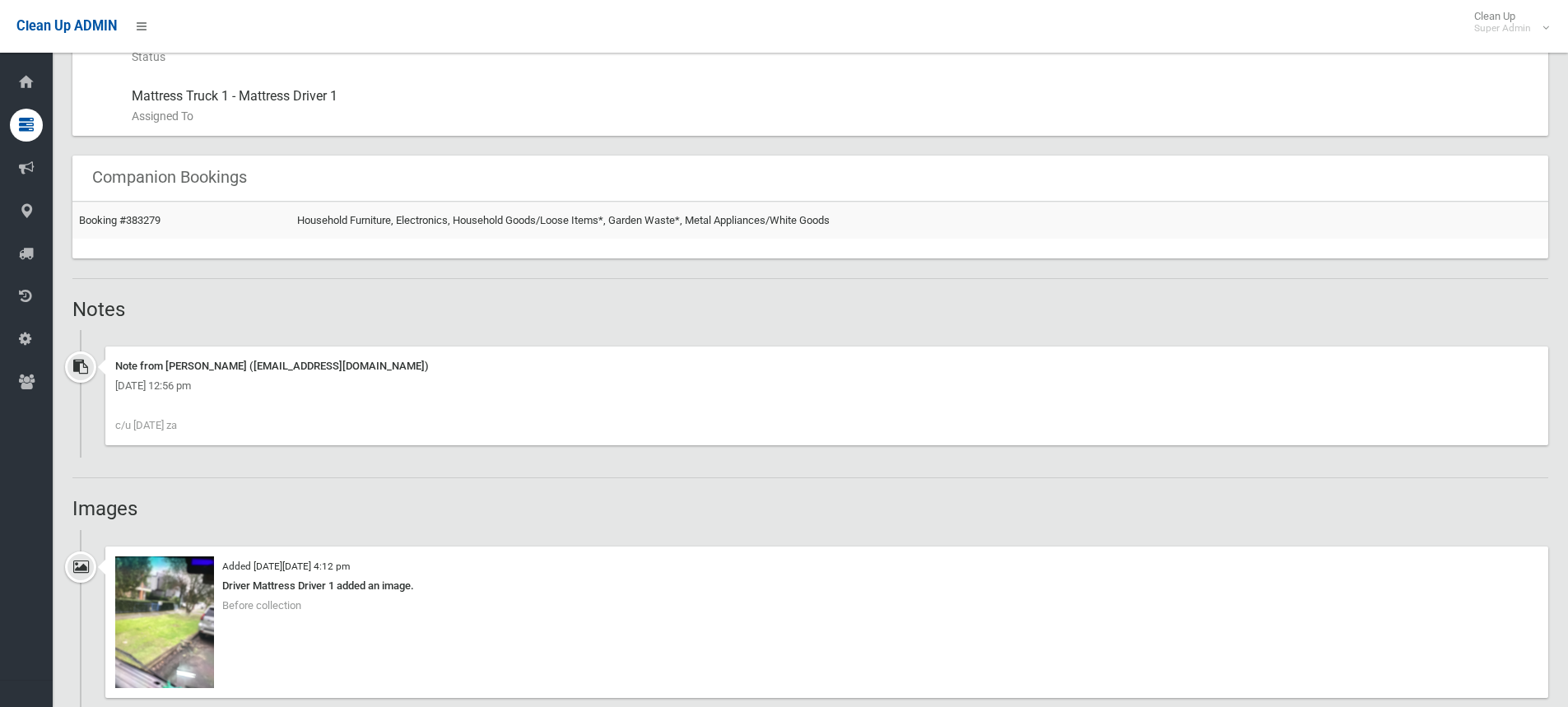
scroll to position [1318, 0]
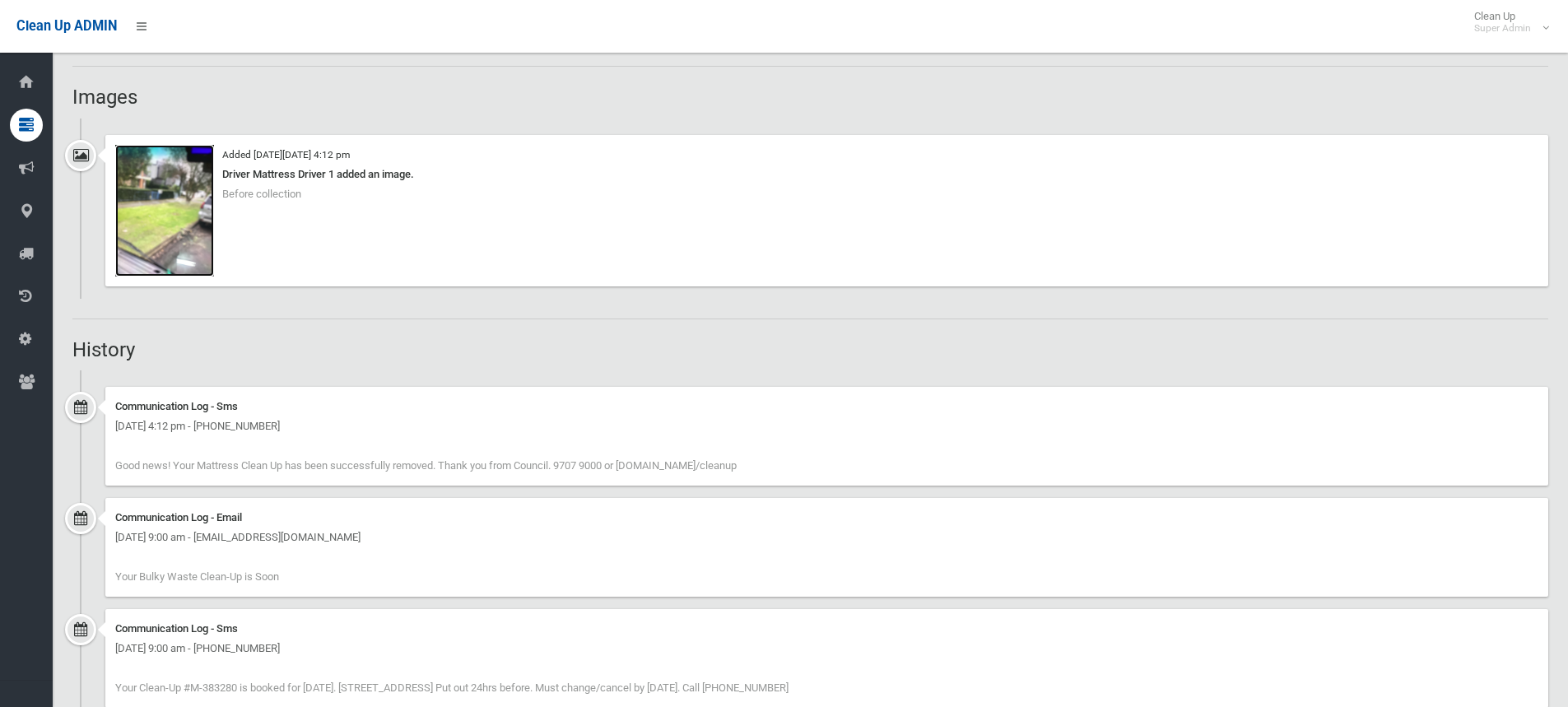
click at [186, 206] on img at bounding box center [165, 211] width 99 height 132
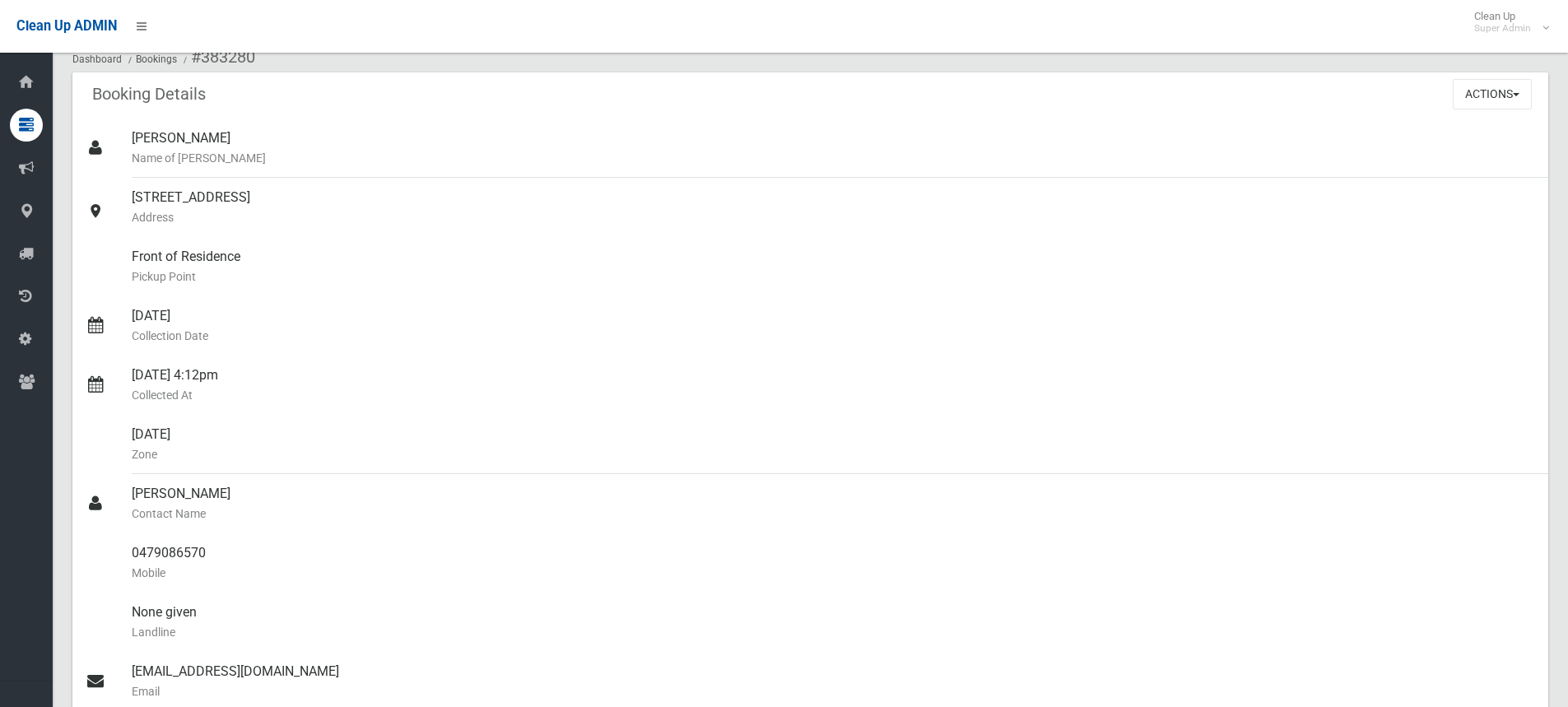
scroll to position [330, 0]
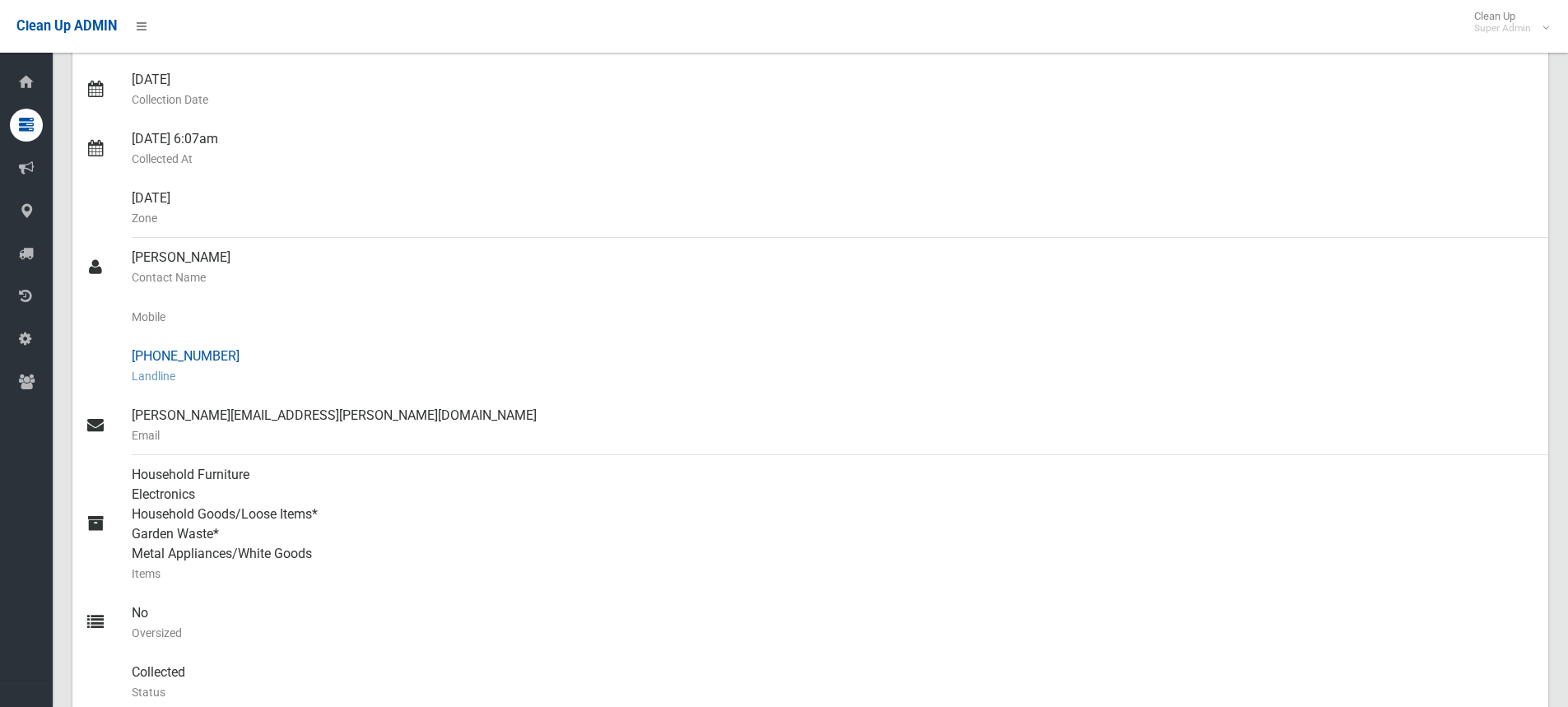
scroll to position [330, 0]
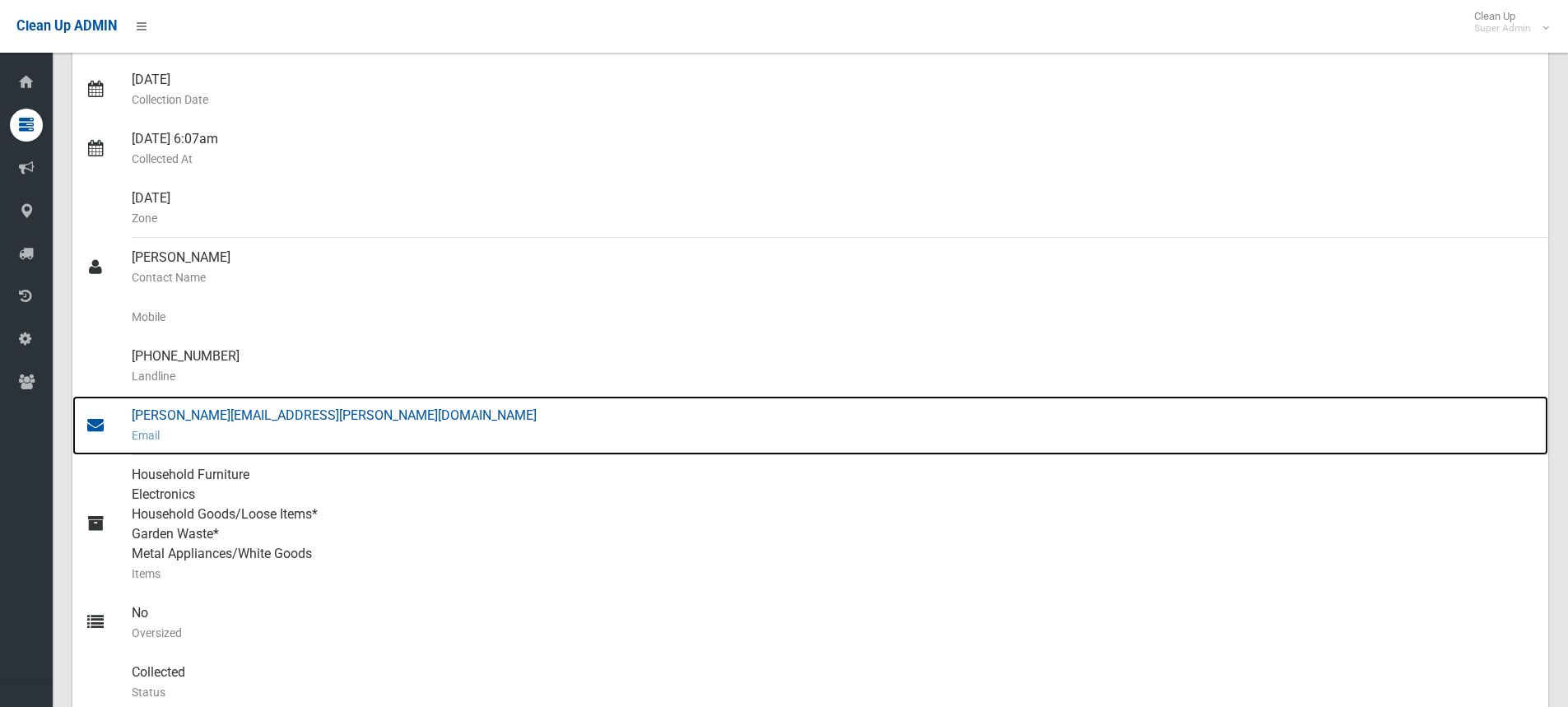
click at [254, 412] on div "[PERSON_NAME][EMAIL_ADDRESS][PERSON_NAME][DOMAIN_NAME] Email" at bounding box center [833, 426] width 1404 height 59
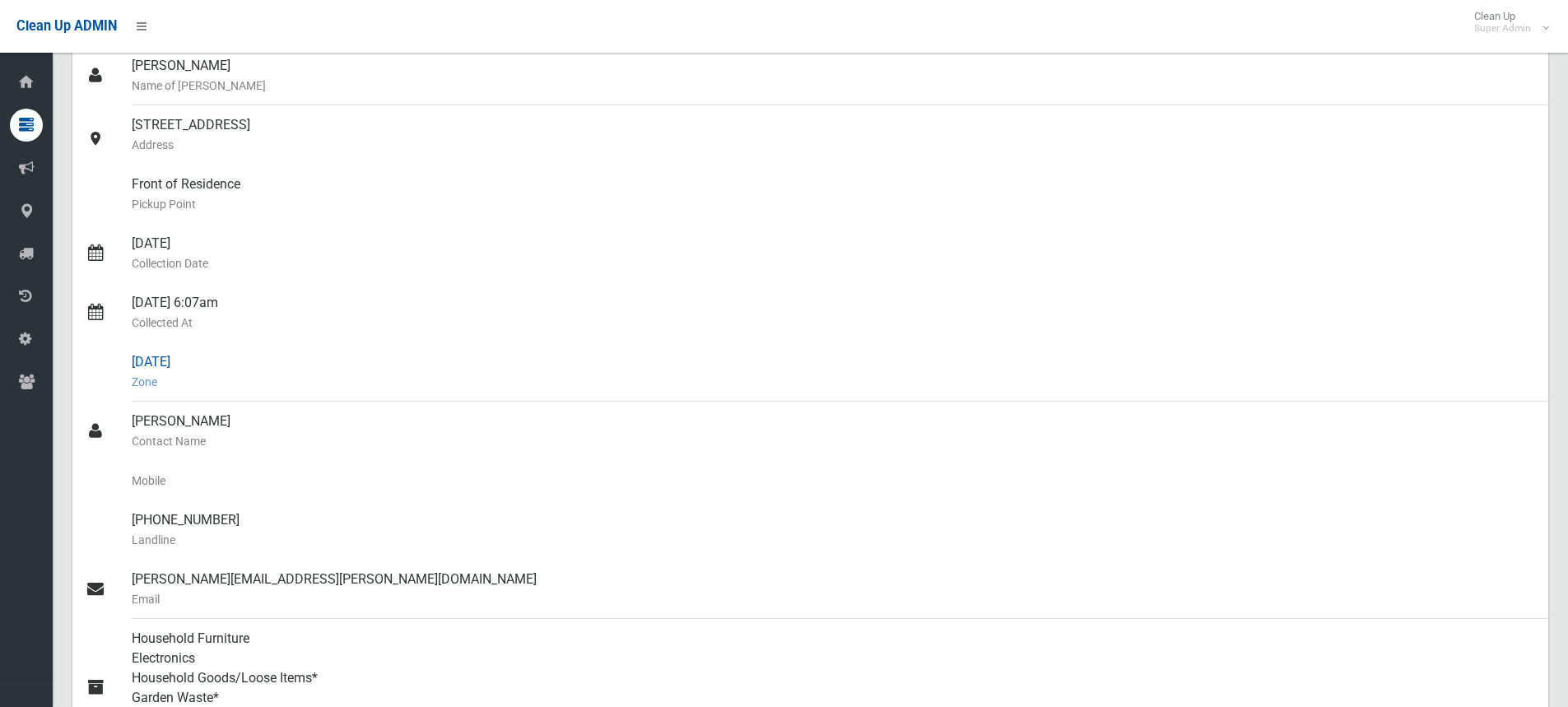
scroll to position [0, 0]
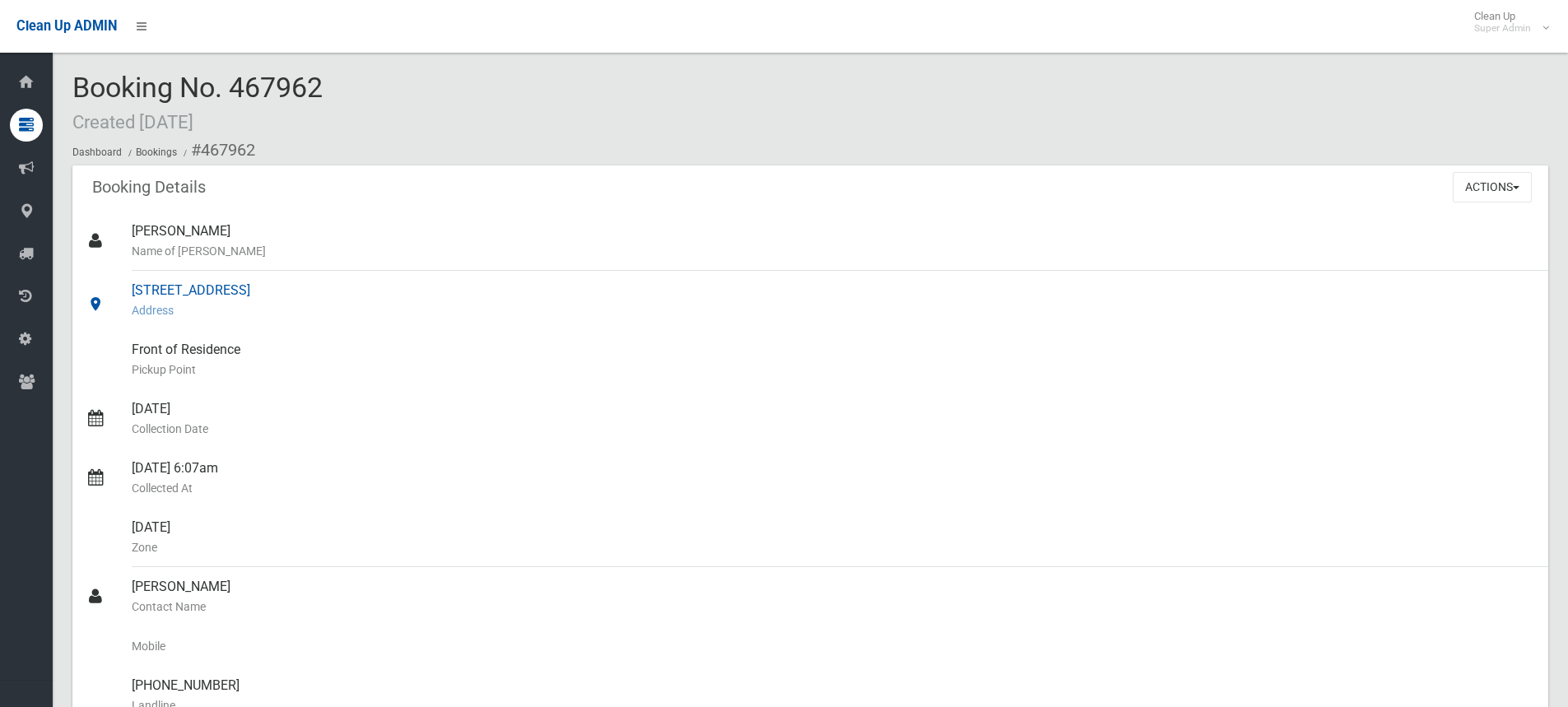
drag, startPoint x: 131, startPoint y: 285, endPoint x: 283, endPoint y: 287, distance: 152.0
click at [283, 287] on link "[STREET_ADDRESS] Address" at bounding box center [811, 300] width 1476 height 59
copy link "[STREET_ADDRESS]"
